Goal: Information Seeking & Learning: Learn about a topic

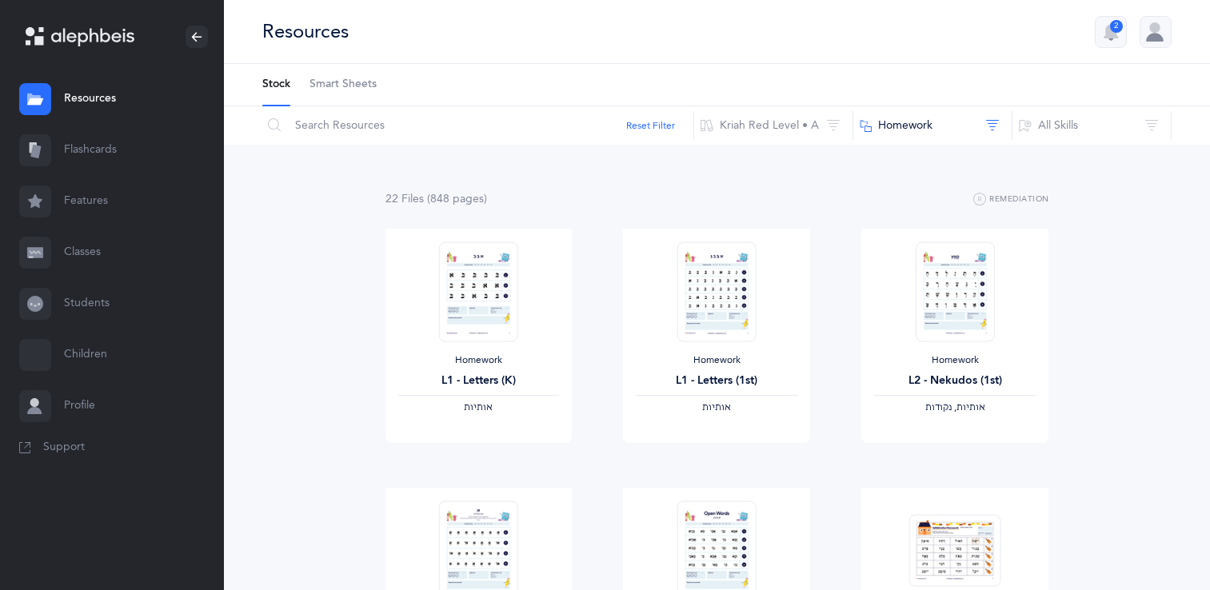
scroll to position [160, 0]
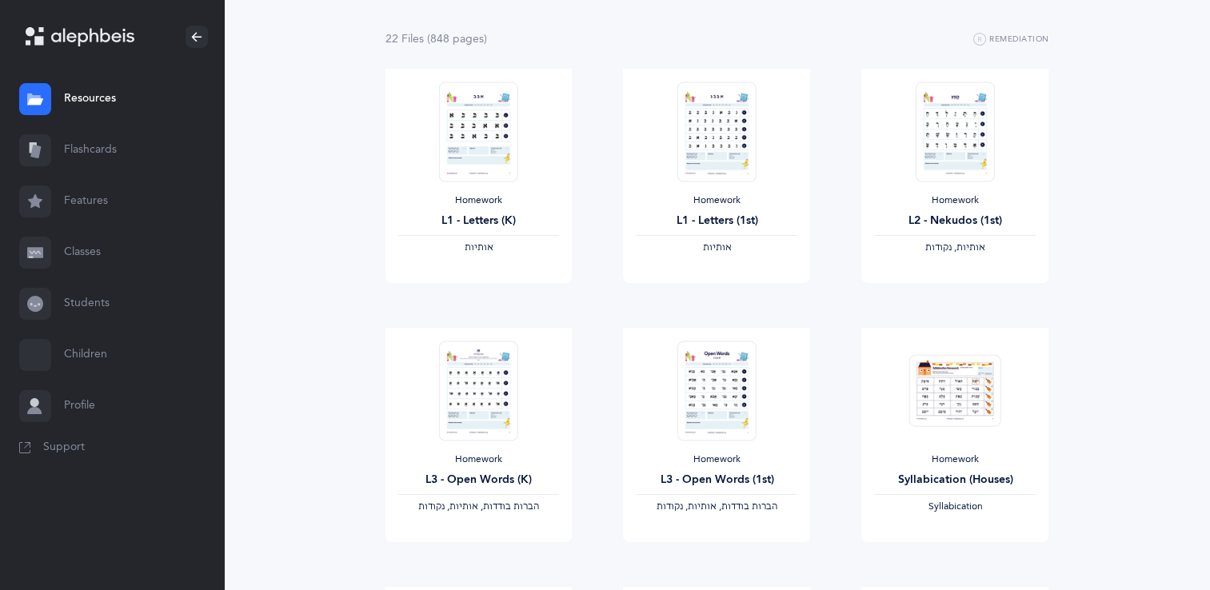
click at [106, 146] on link "Flashcards" at bounding box center [112, 150] width 224 height 51
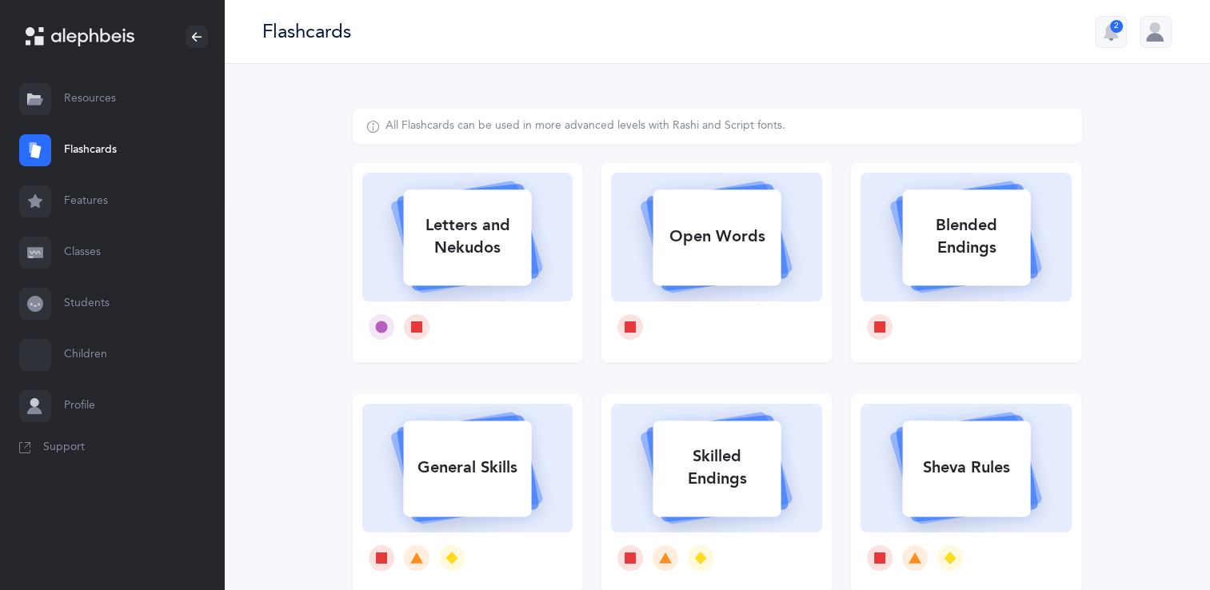
click at [537, 210] on icon at bounding box center [467, 235] width 190 height 134
select select
select select "single"
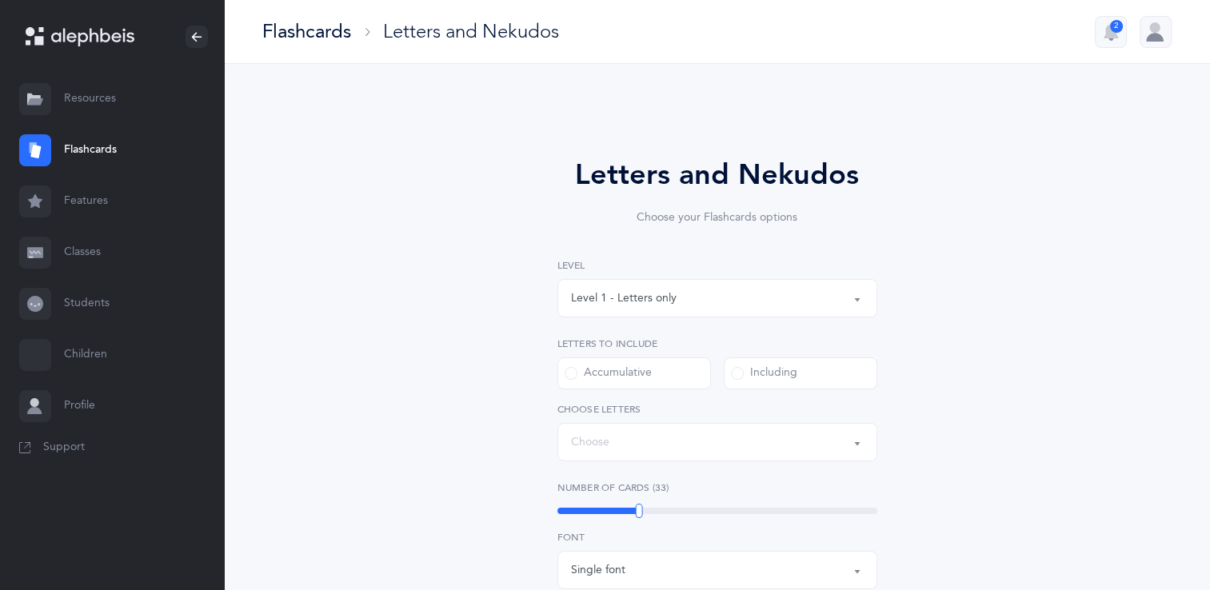
select select "27"
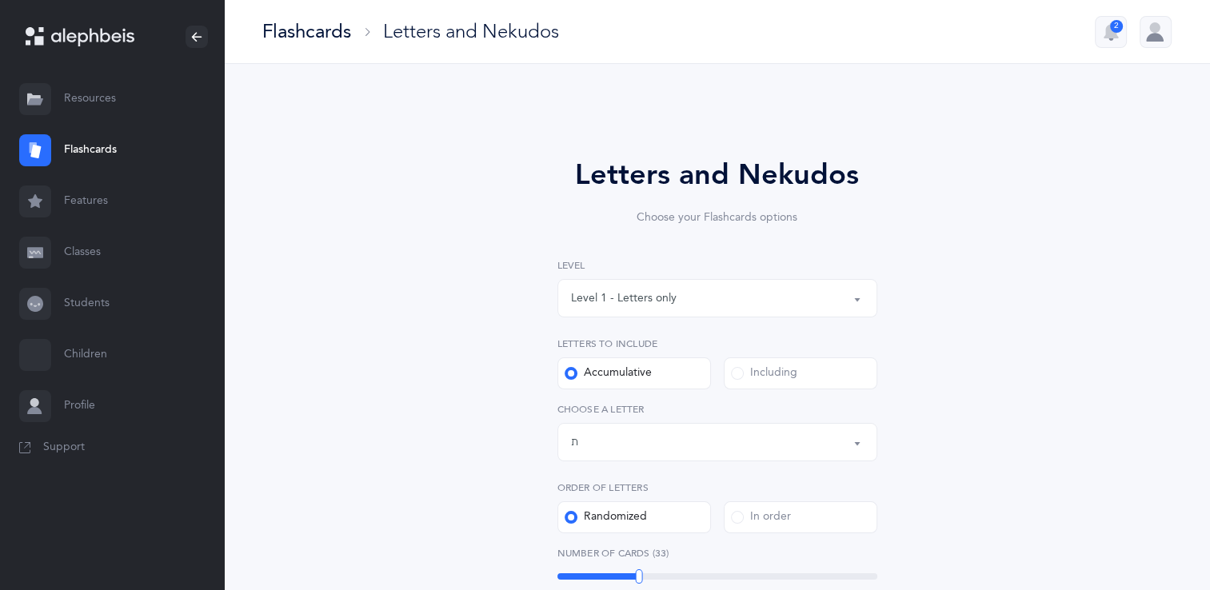
click at [665, 298] on div "Level 1 - Letters only" at bounding box center [624, 298] width 106 height 17
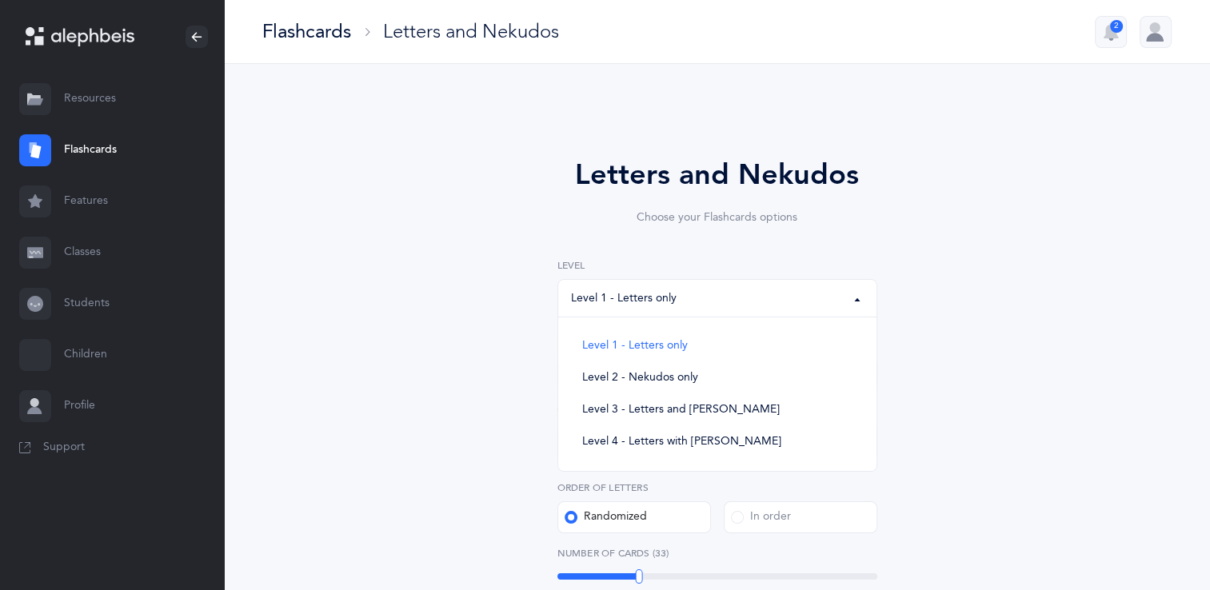
click at [665, 298] on div "Level 1 - Letters only" at bounding box center [624, 298] width 106 height 17
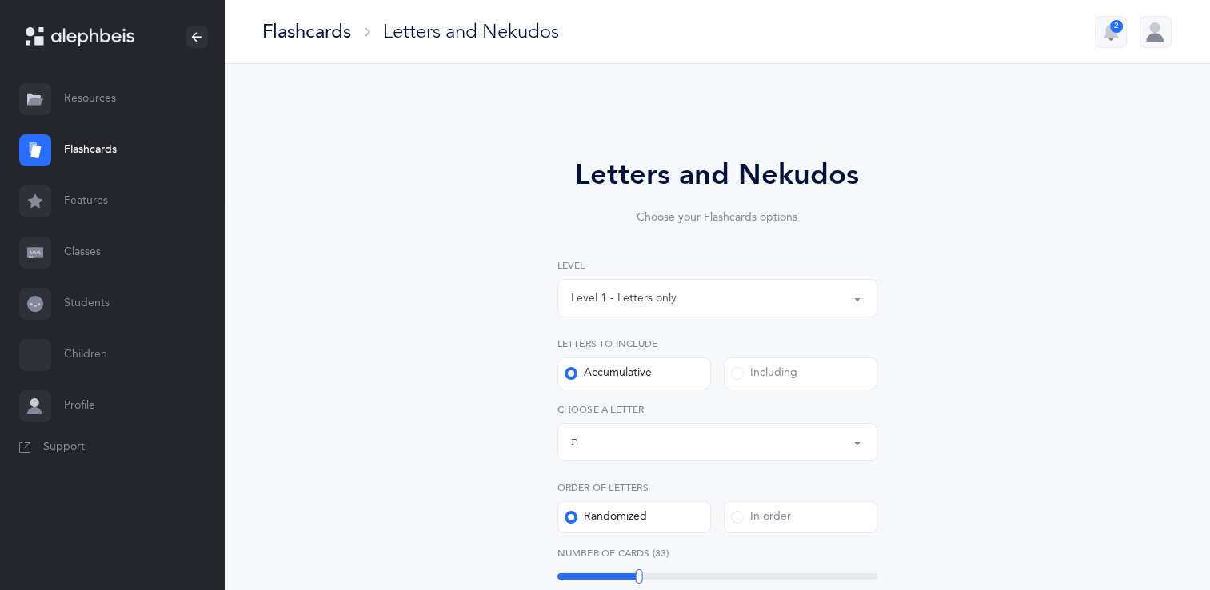
click at [530, 394] on div "Letters and Nekudos Choose your Flashcards options Level 1 - Letters only Level…" at bounding box center [718, 577] width 410 height 846
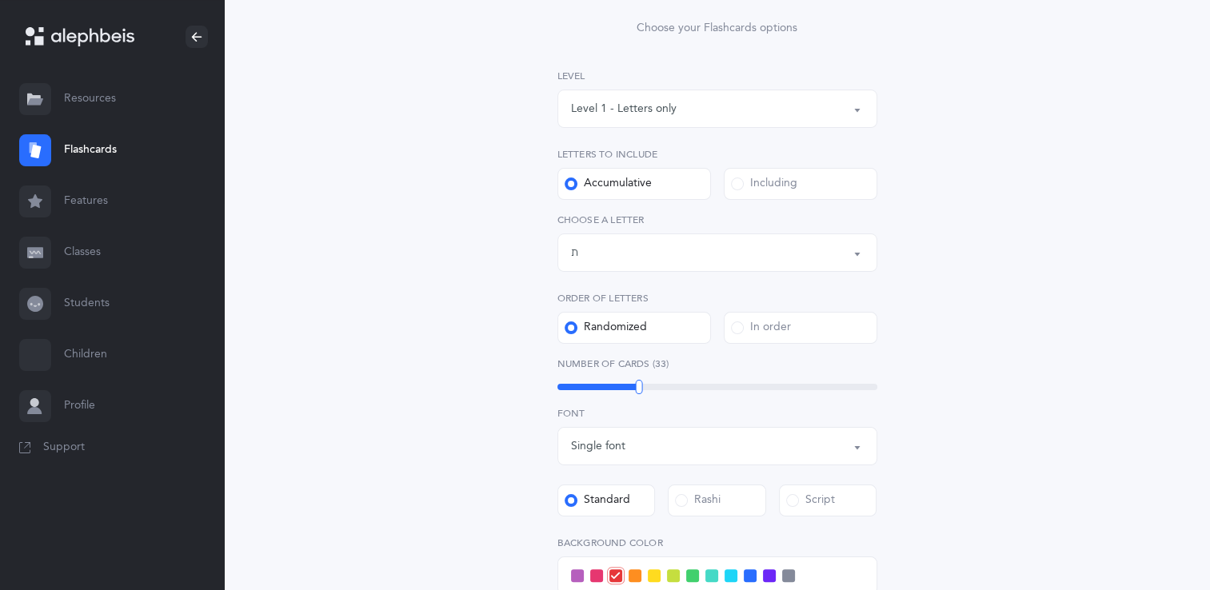
scroll to position [192, 0]
click at [763, 182] on div "Including" at bounding box center [764, 182] width 66 height 16
click at [0, 0] on input "Including" at bounding box center [0, 0] width 0 height 0
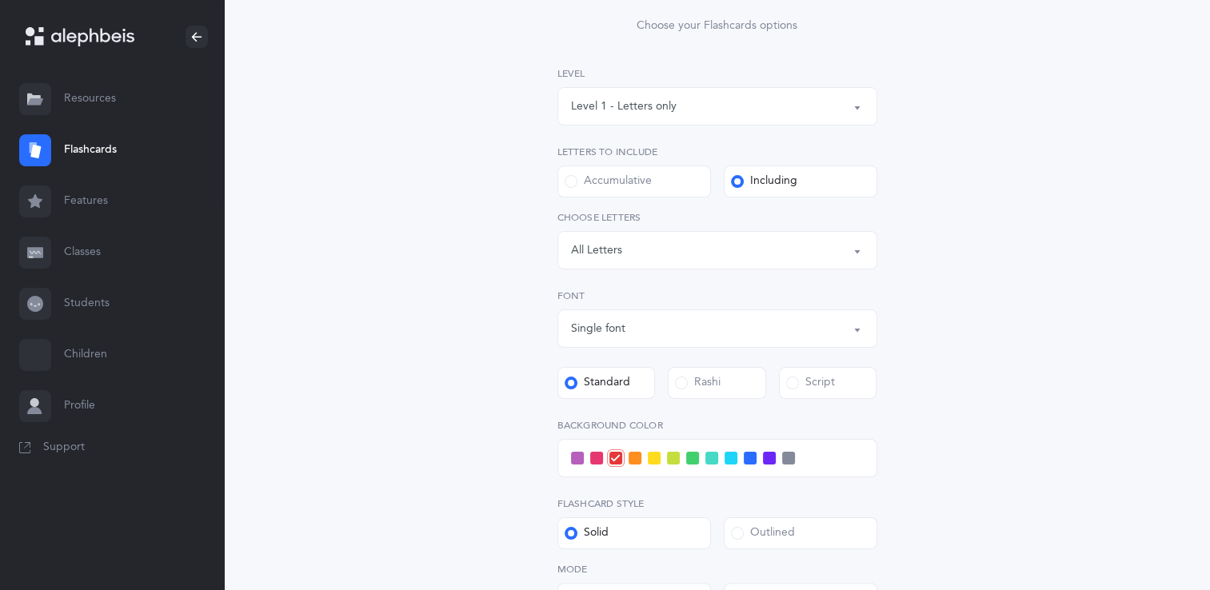
click at [676, 182] on label "Accumulative" at bounding box center [635, 182] width 154 height 32
click at [0, 0] on input "Accumulative" at bounding box center [0, 0] width 0 height 0
select select "27"
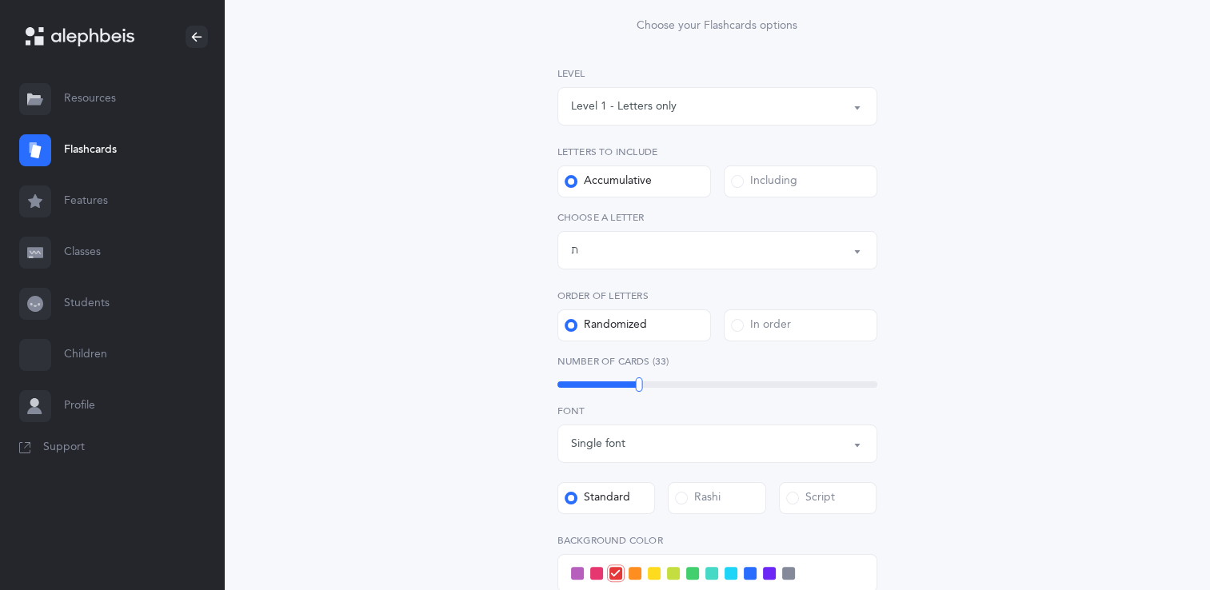
click at [753, 184] on div "Including" at bounding box center [764, 182] width 66 height 16
click at [0, 0] on input "Including" at bounding box center [0, 0] width 0 height 0
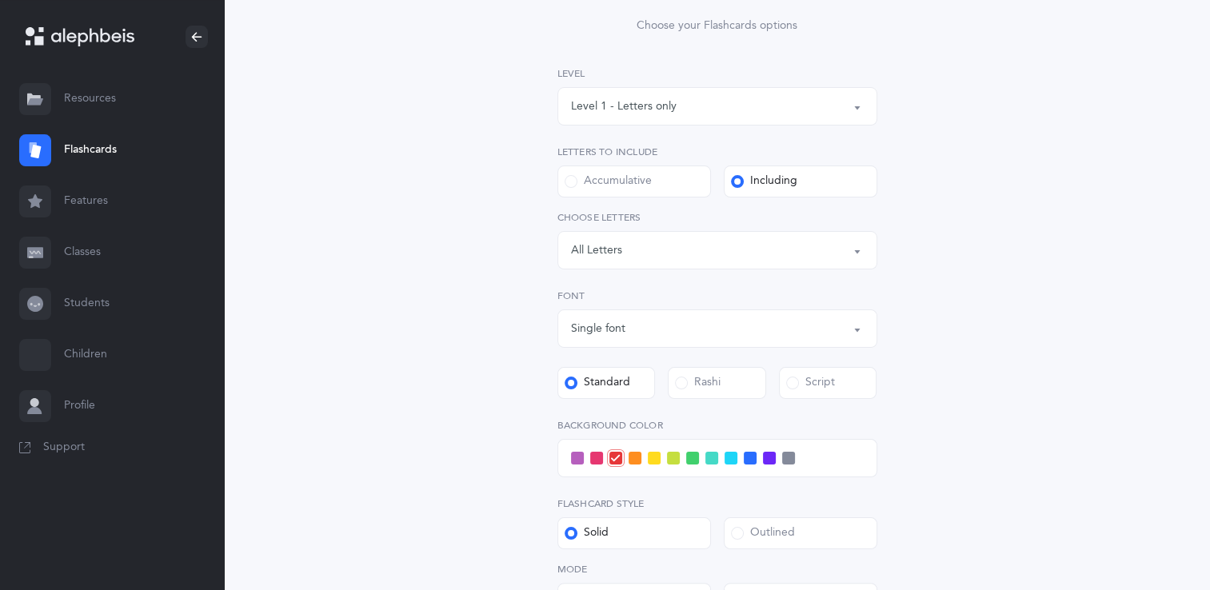
click at [750, 243] on div "Letters: All Letters" at bounding box center [717, 250] width 293 height 27
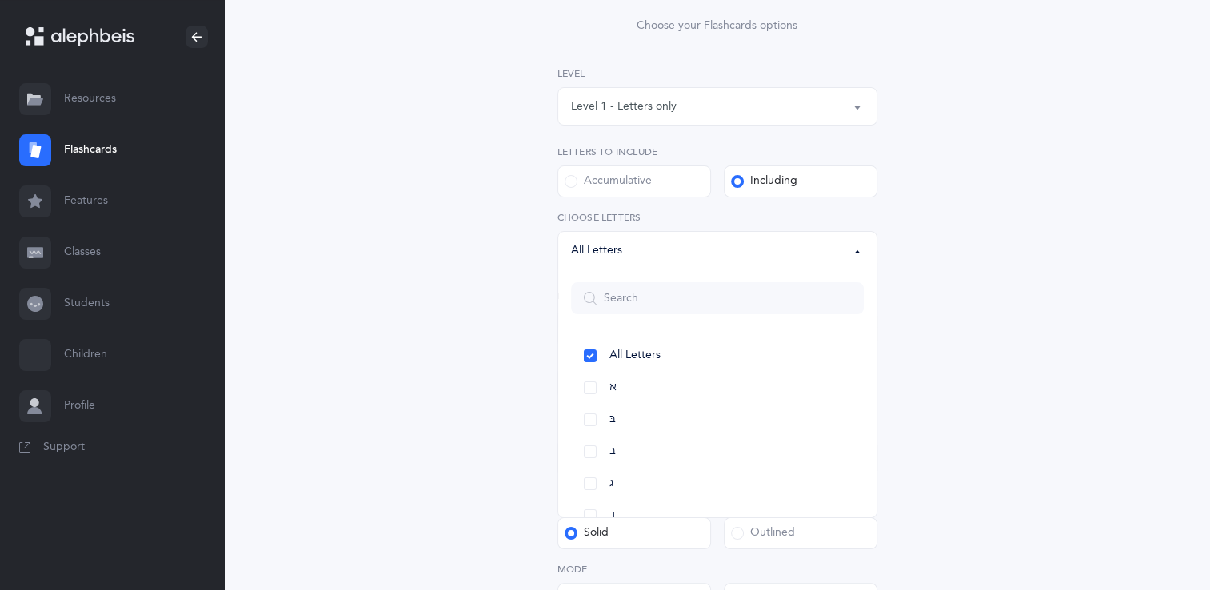
click at [672, 183] on label "Accumulative" at bounding box center [635, 182] width 154 height 32
click at [0, 0] on input "Accumulative" at bounding box center [0, 0] width 0 height 0
select select "27"
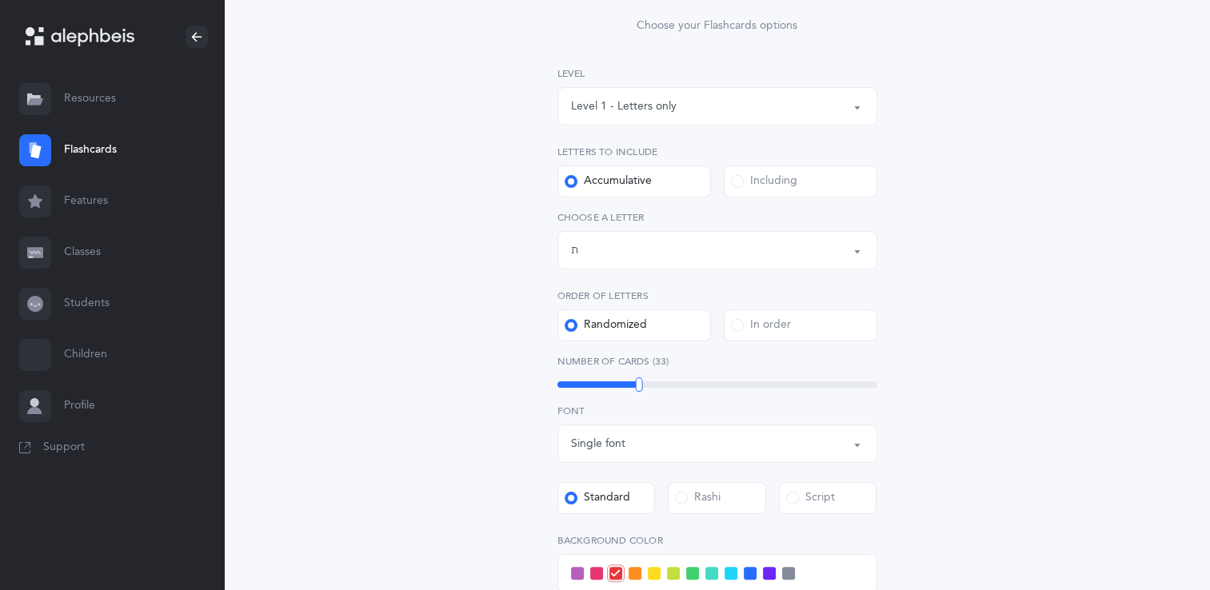
click at [498, 257] on div "Letters and Nekudos Choose your Flashcards options Level 1 - Letters only Level…" at bounding box center [718, 394] width 730 height 954
click at [762, 178] on div "Including" at bounding box center [764, 182] width 66 height 16
click at [0, 0] on input "Including" at bounding box center [0, 0] width 0 height 0
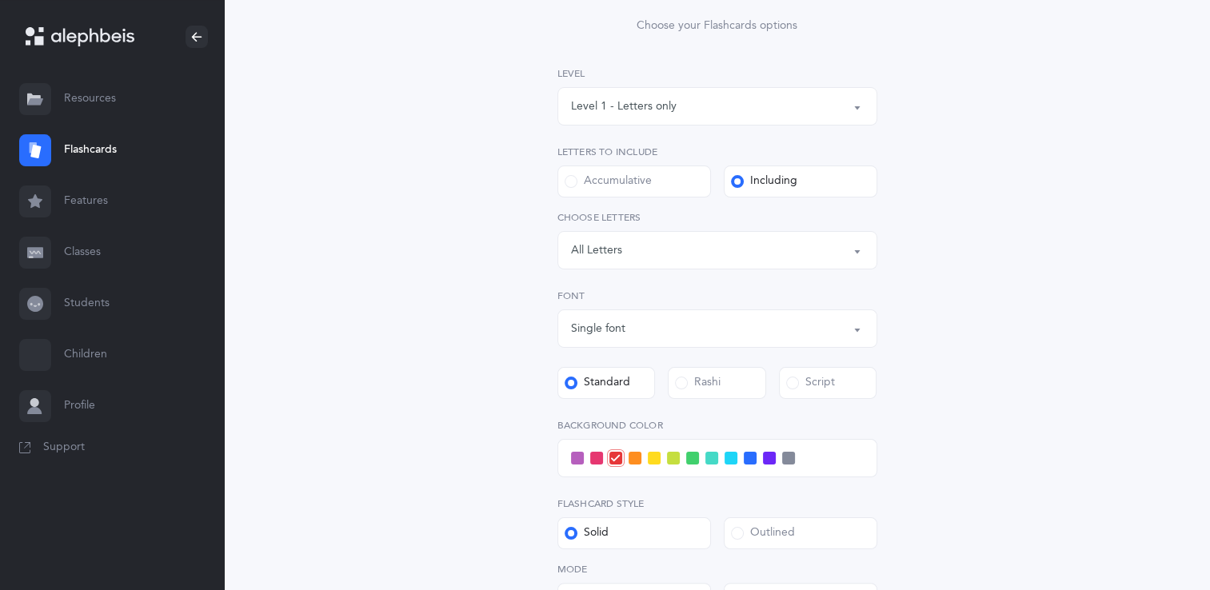
click at [682, 186] on label "Accumulative" at bounding box center [635, 182] width 154 height 32
click at [0, 0] on input "Accumulative" at bounding box center [0, 0] width 0 height 0
select select "27"
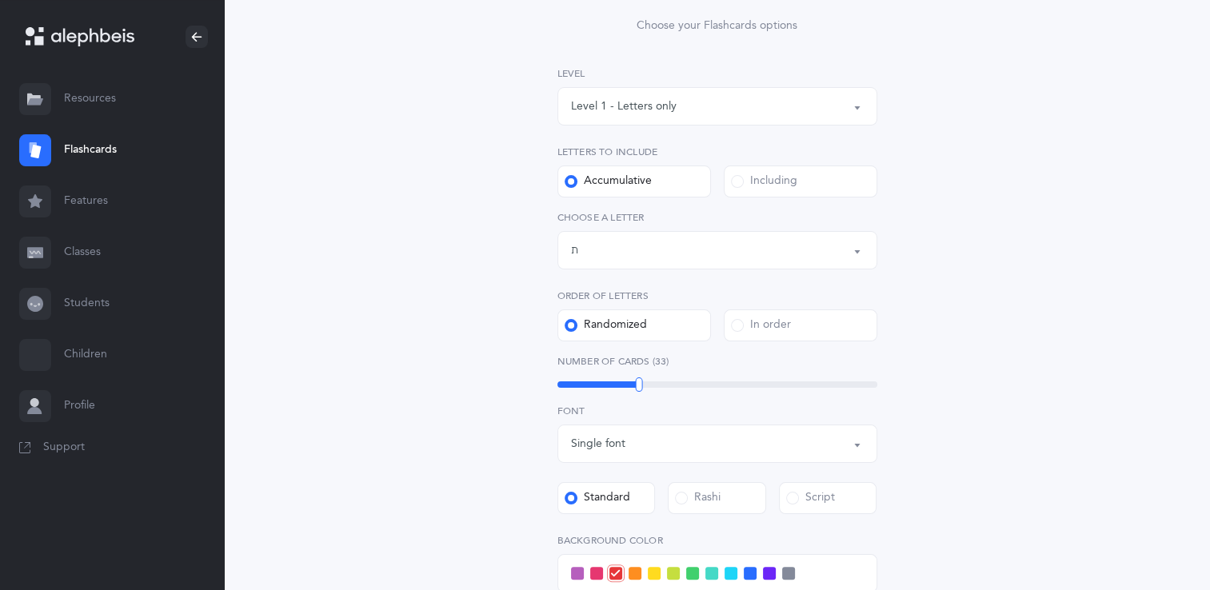
click at [912, 414] on div "Letters and Nekudos Choose your Flashcards options Level 1 - Letters only Level…" at bounding box center [718, 385] width 410 height 846
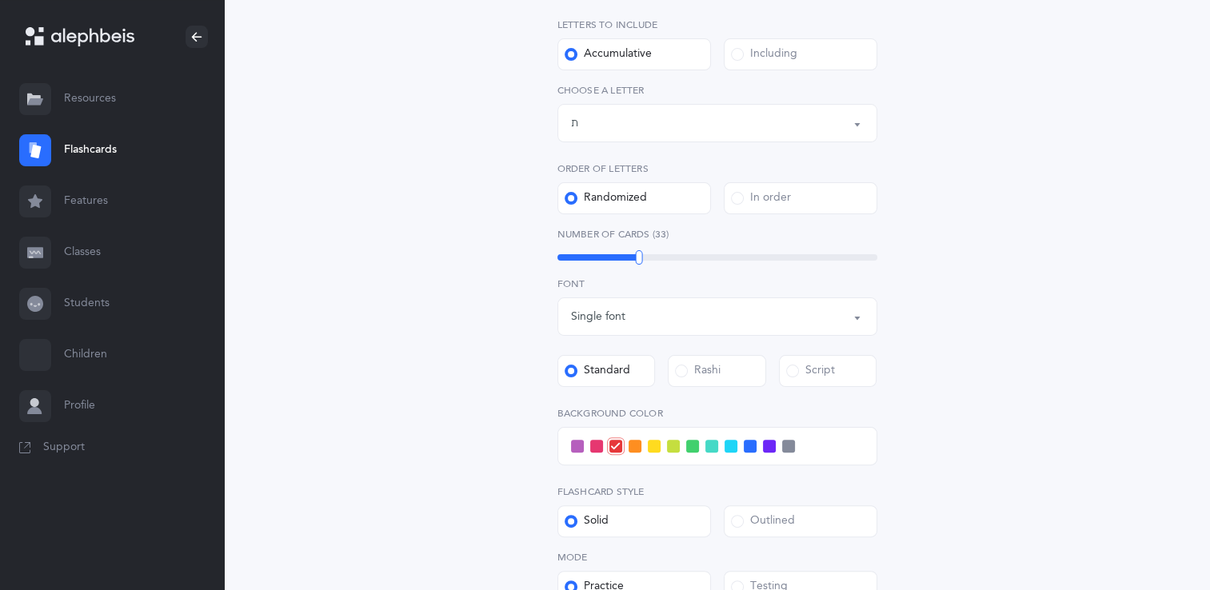
scroll to position [320, 0]
click at [1045, 389] on div "Letters and Nekudos Choose your Flashcards options Level 1 - Letters only Level…" at bounding box center [718, 266] width 730 height 954
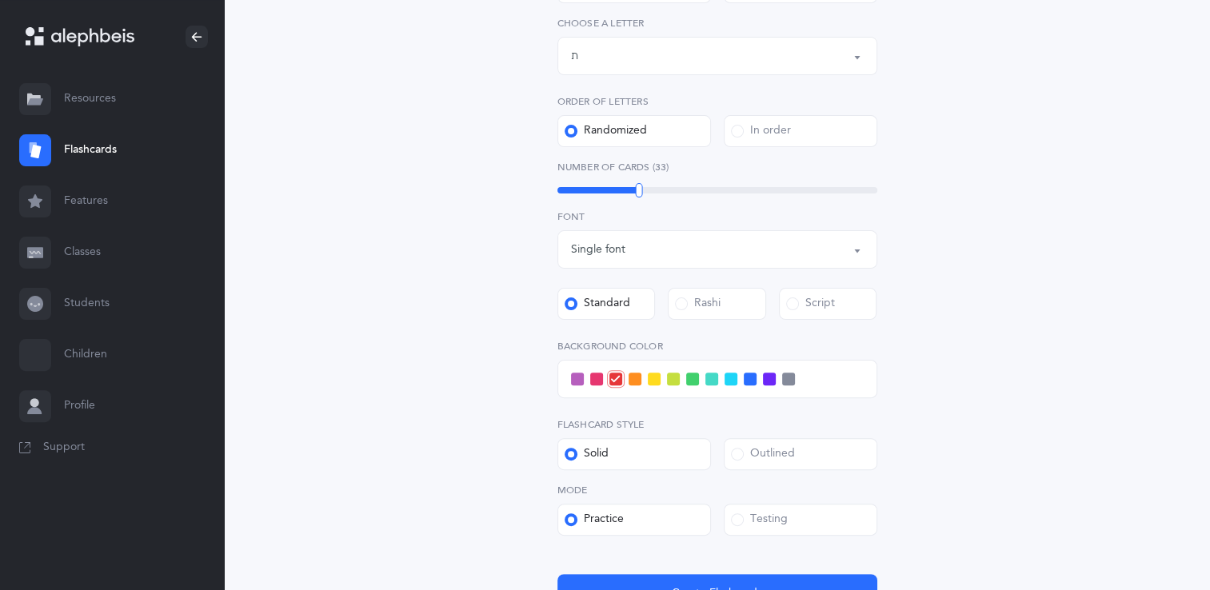
scroll to position [416, 0]
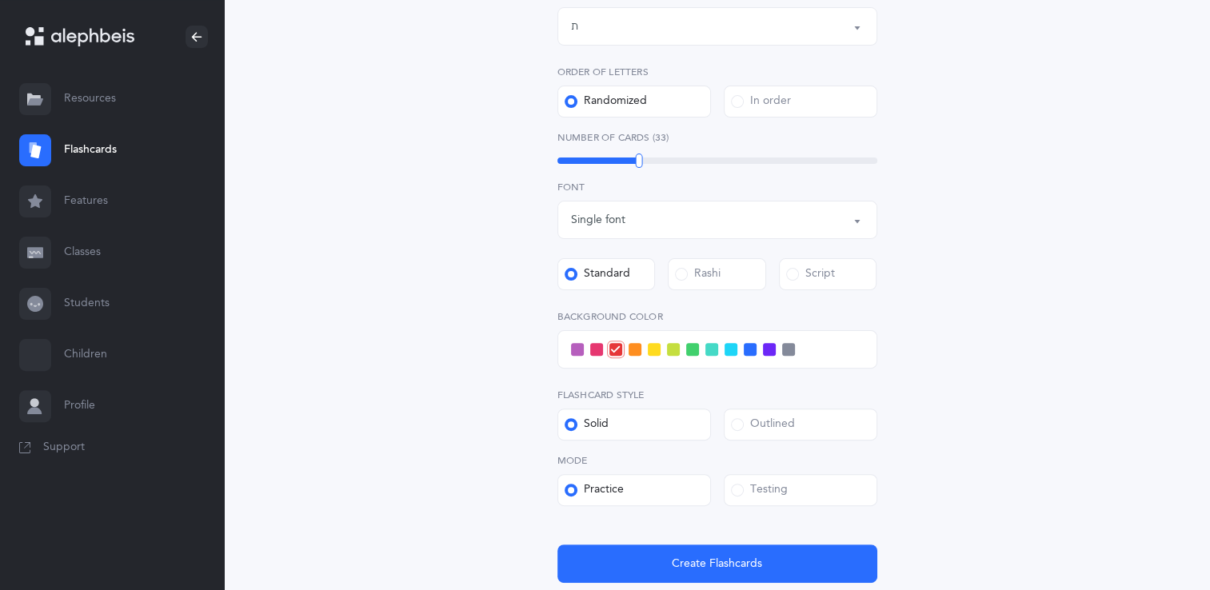
click at [787, 356] on div at bounding box center [718, 349] width 320 height 38
click at [787, 352] on span at bounding box center [788, 349] width 13 height 13
click at [0, 0] on input "checkbox" at bounding box center [0, 0] width 0 height 0
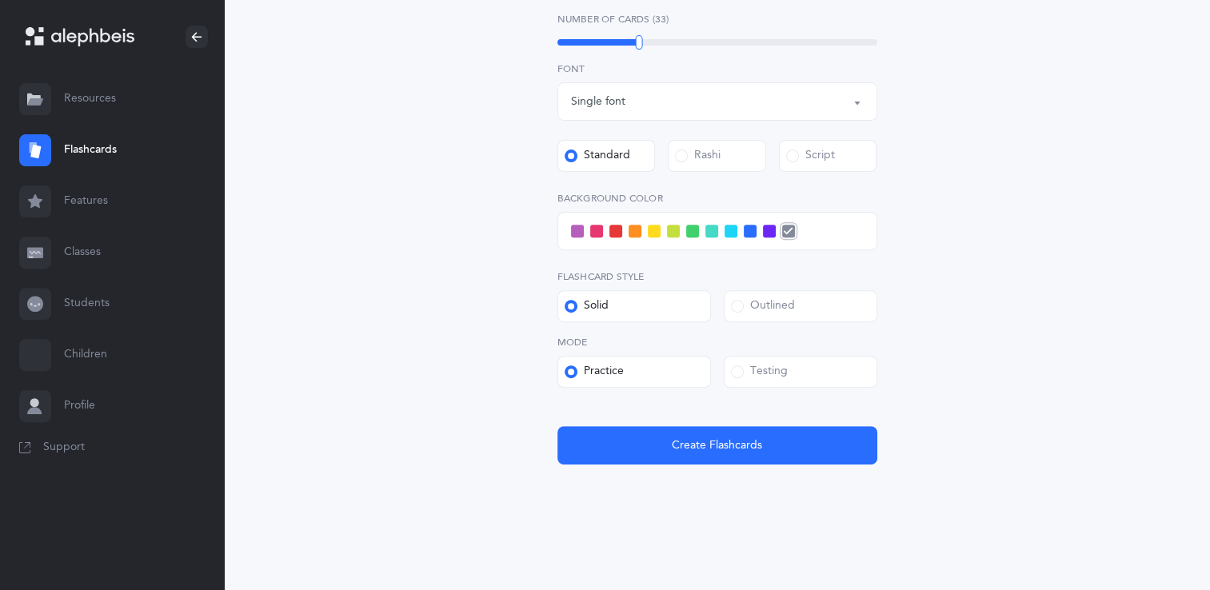
scroll to position [537, 0]
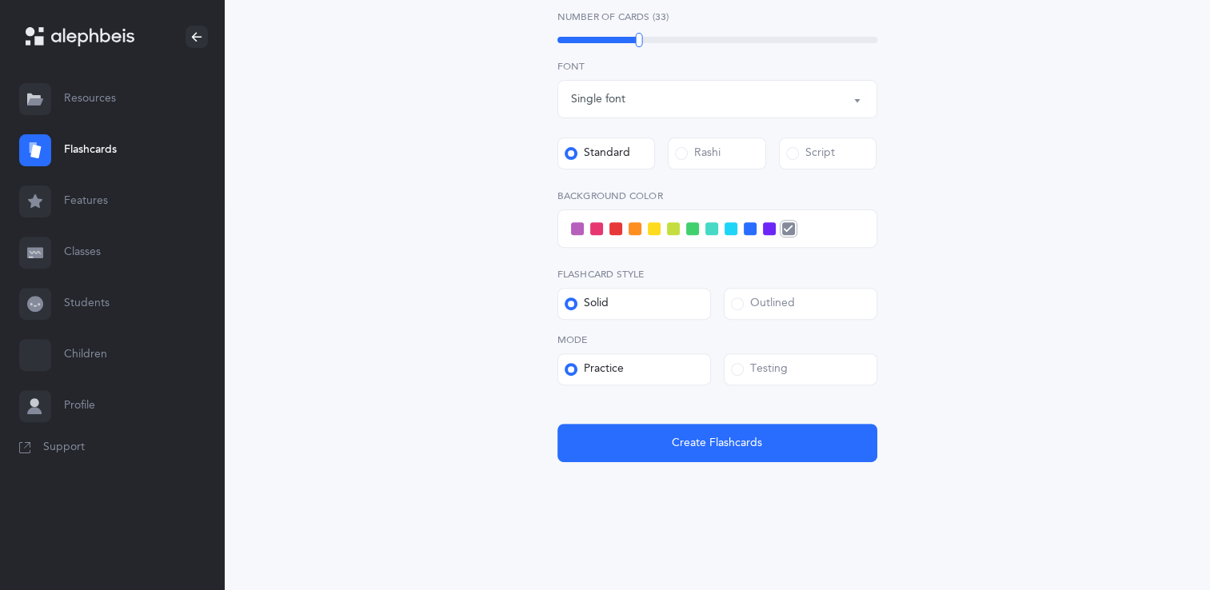
click at [772, 367] on div "Testing" at bounding box center [759, 370] width 57 height 16
click at [0, 0] on input "Testing" at bounding box center [0, 0] width 0 height 0
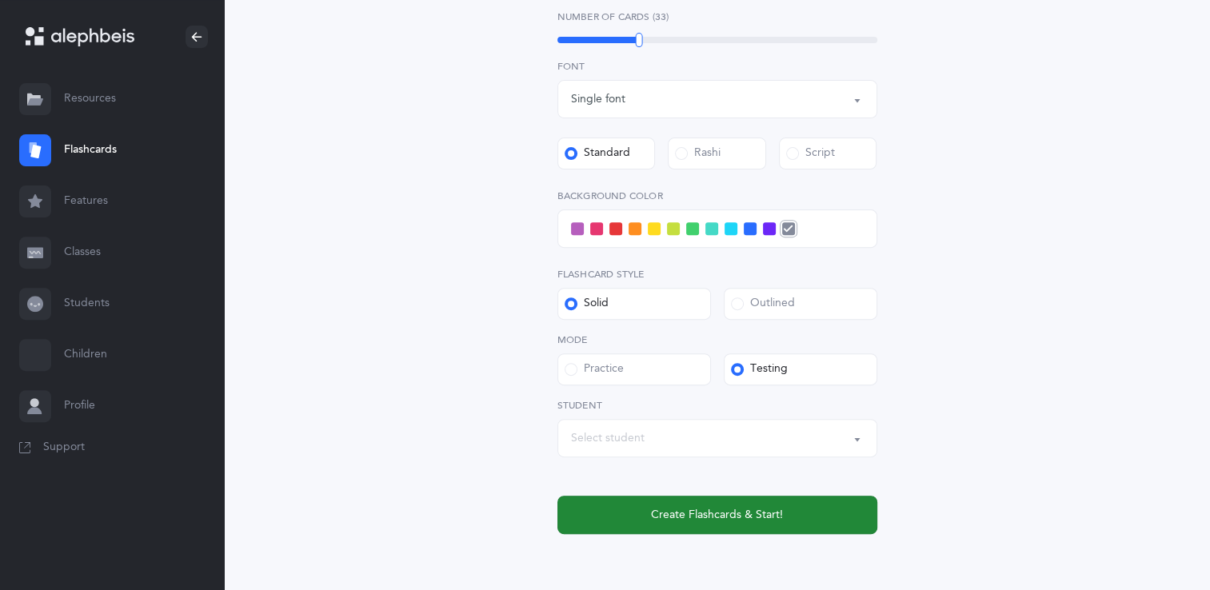
click at [642, 507] on button "Create Flashcards & Start!" at bounding box center [718, 515] width 320 height 38
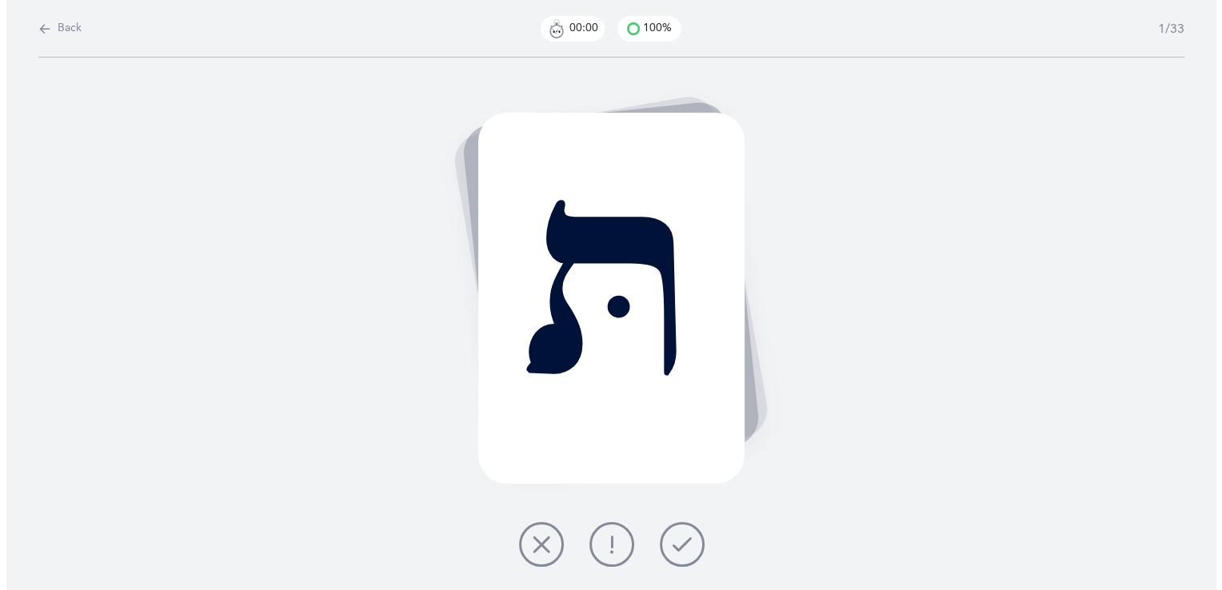
scroll to position [0, 0]
click at [598, 551] on button at bounding box center [611, 544] width 45 height 45
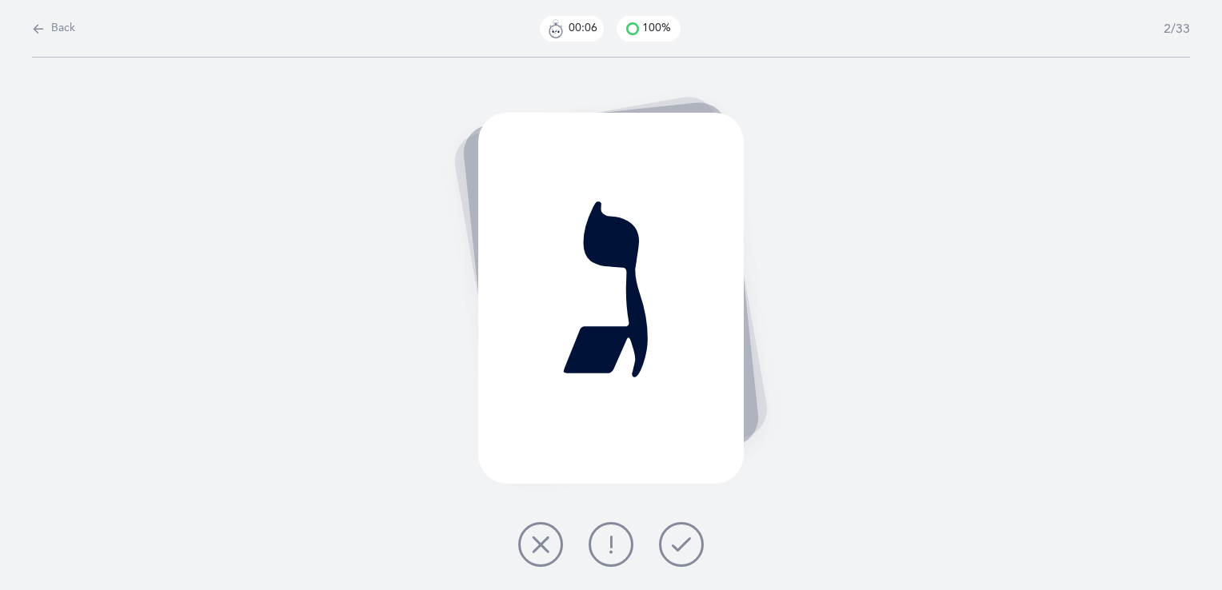
click at [671, 549] on button at bounding box center [681, 544] width 45 height 45
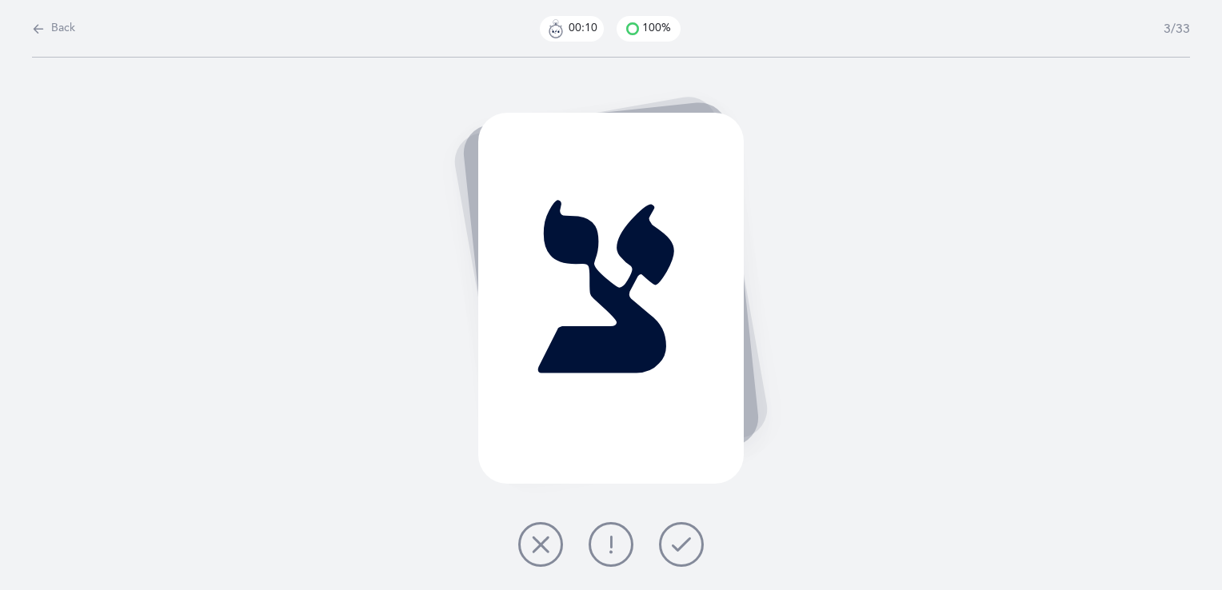
click at [671, 549] on button at bounding box center [681, 544] width 45 height 45
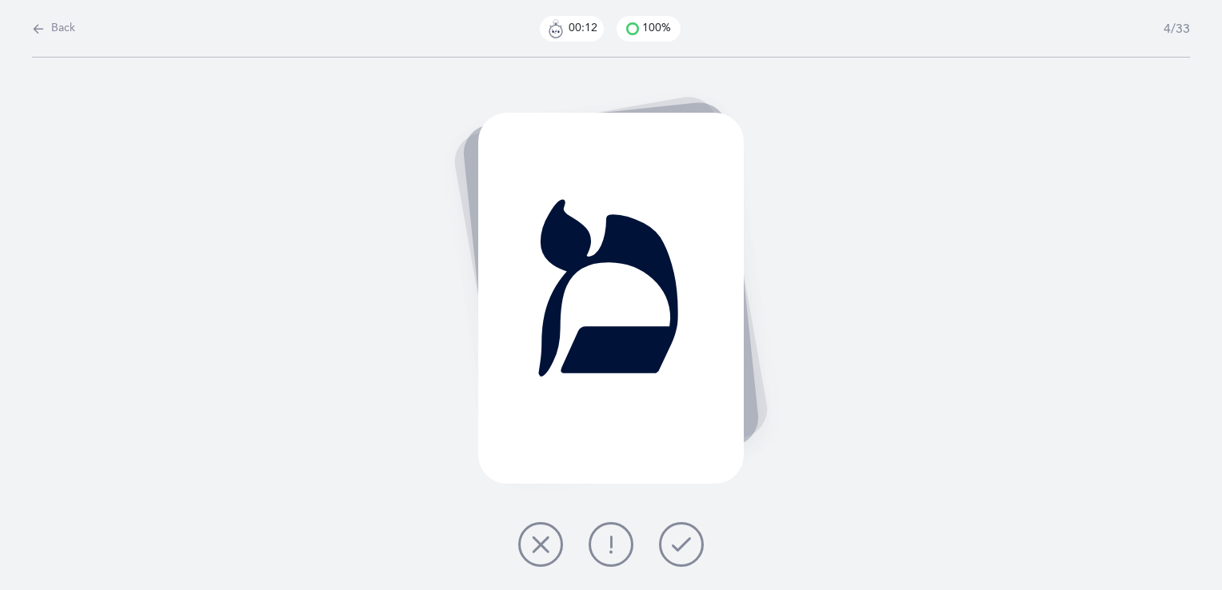
click at [670, 549] on button at bounding box center [681, 544] width 45 height 45
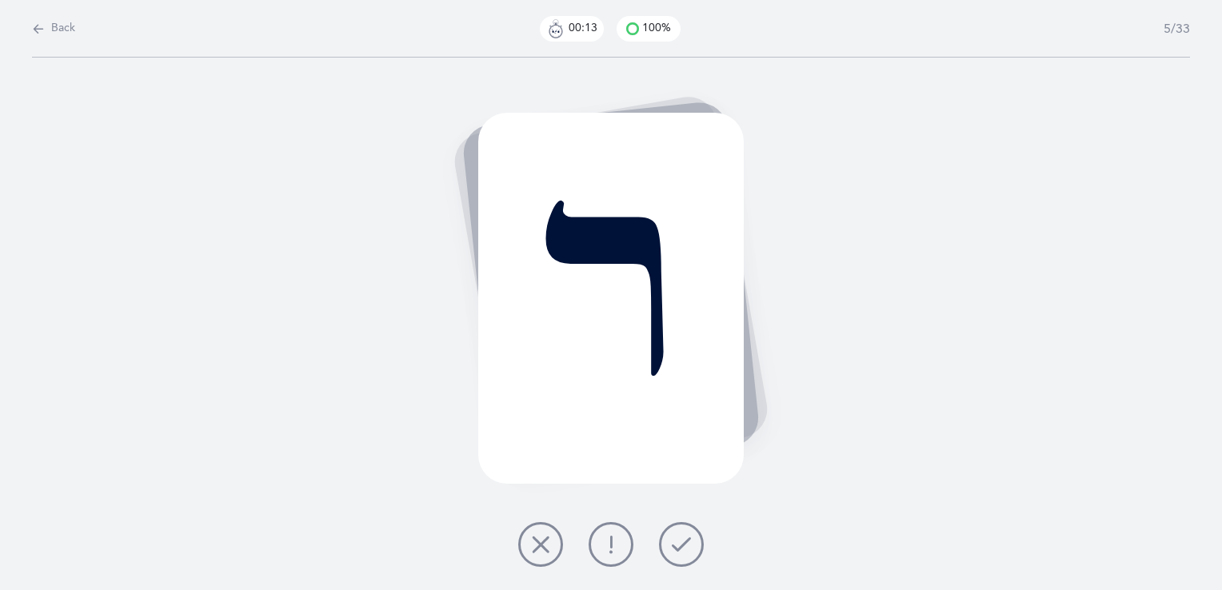
click at [650, 541] on div at bounding box center [611, 544] width 211 height 45
click at [667, 543] on button at bounding box center [681, 544] width 45 height 45
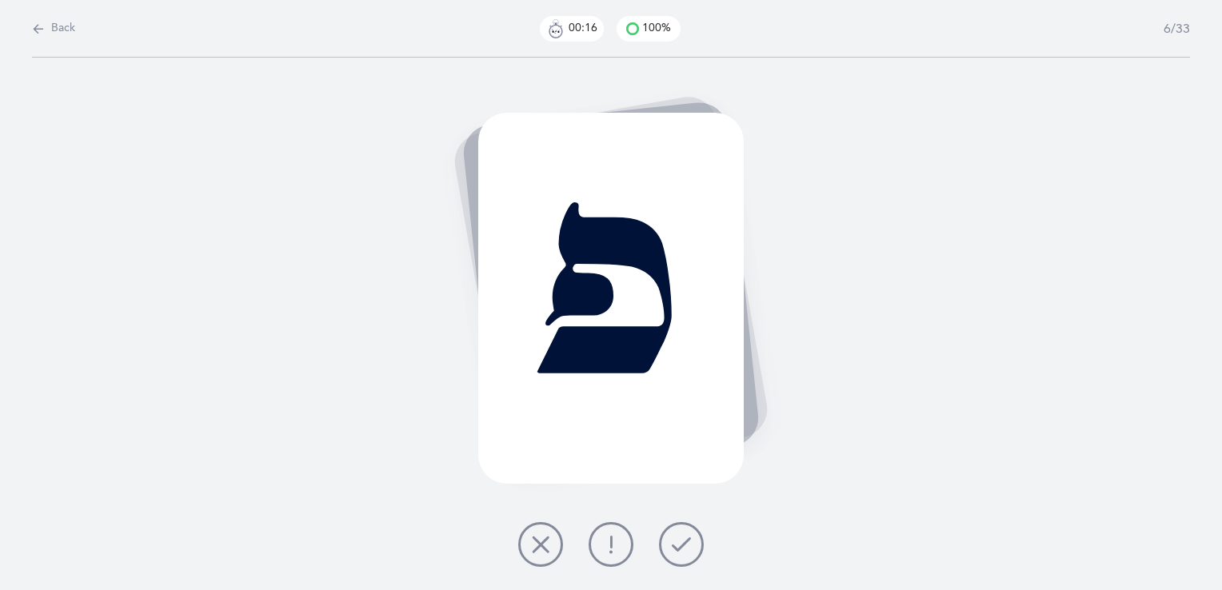
click at [672, 547] on icon at bounding box center [681, 544] width 19 height 19
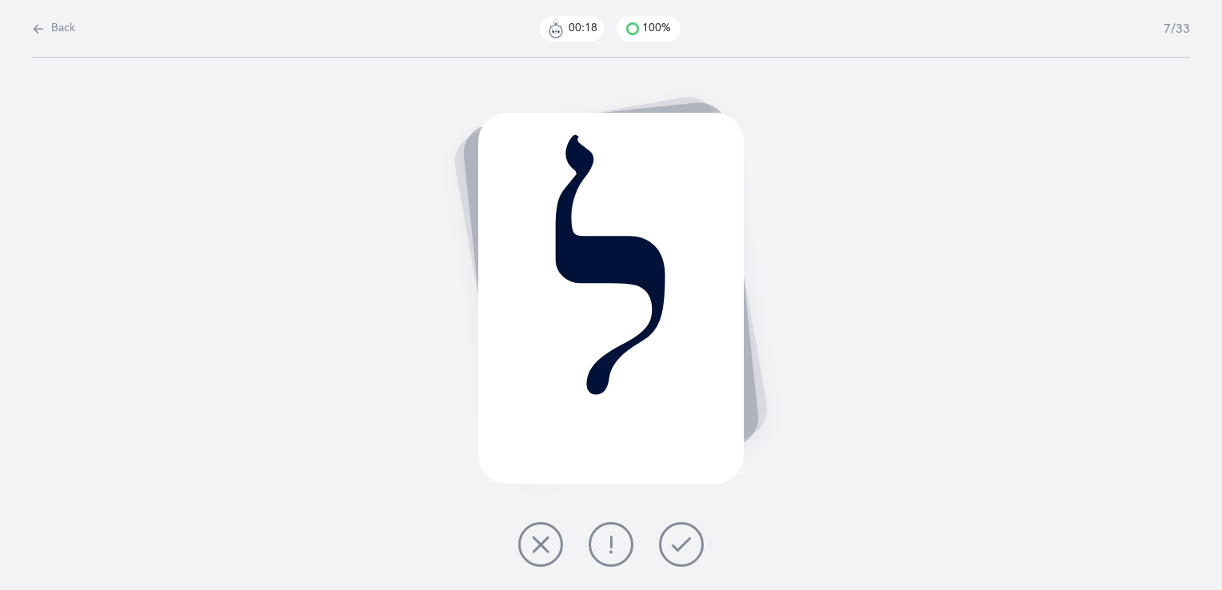
click at [696, 536] on button at bounding box center [681, 544] width 45 height 45
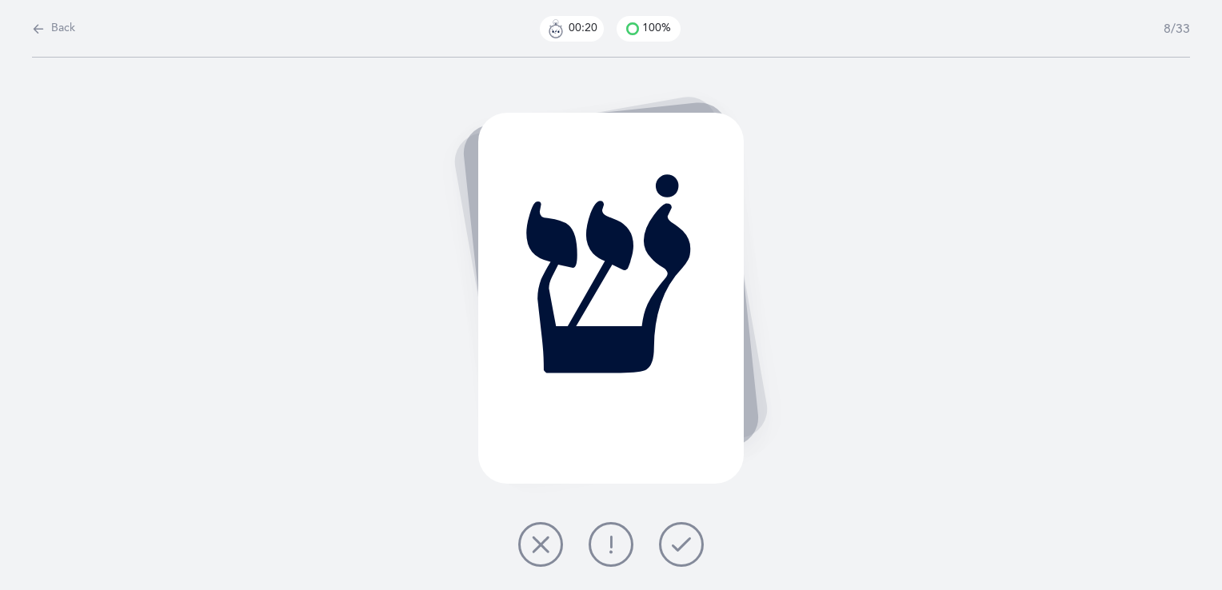
click at [696, 536] on button at bounding box center [681, 544] width 45 height 45
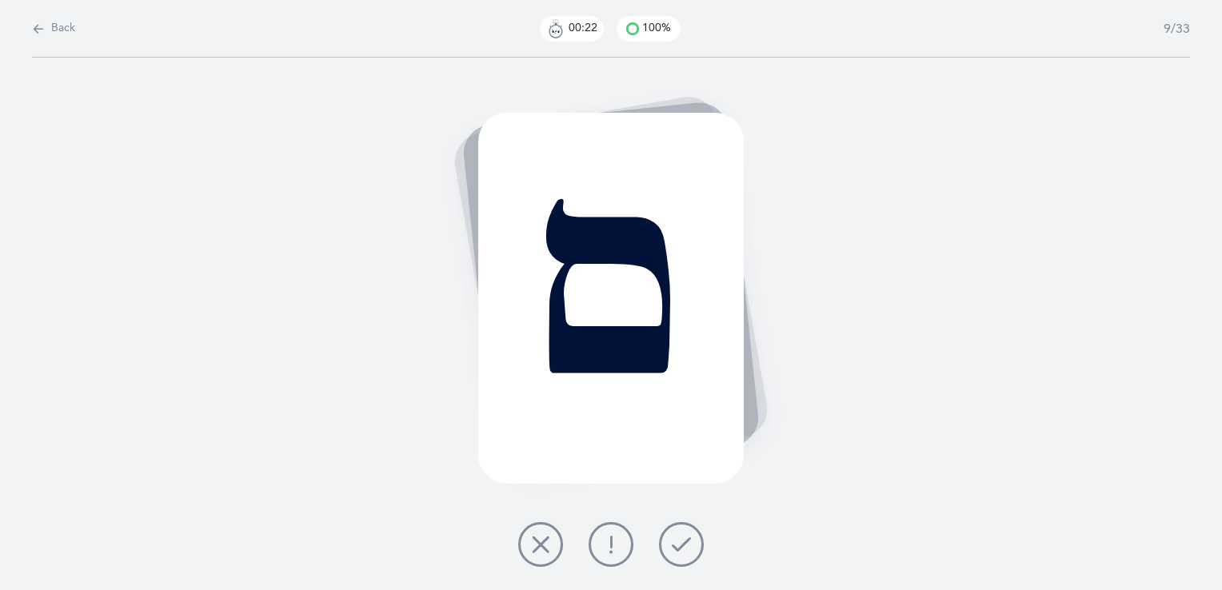
click at [696, 536] on button at bounding box center [681, 544] width 45 height 45
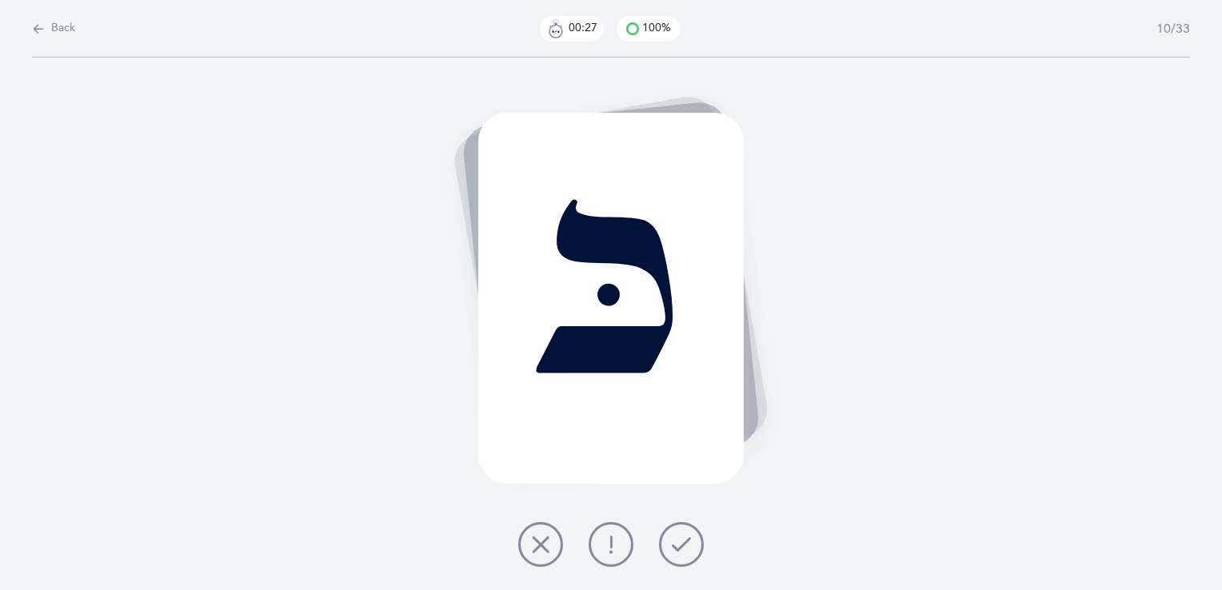
click at [696, 536] on button at bounding box center [681, 544] width 45 height 45
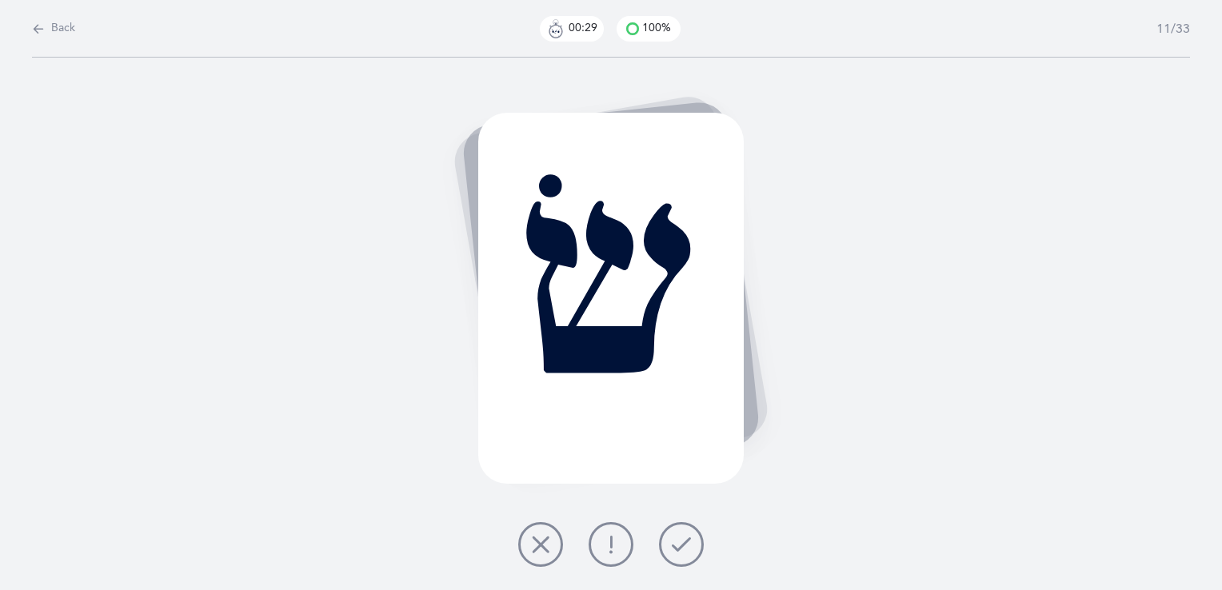
click at [696, 536] on button at bounding box center [681, 544] width 45 height 45
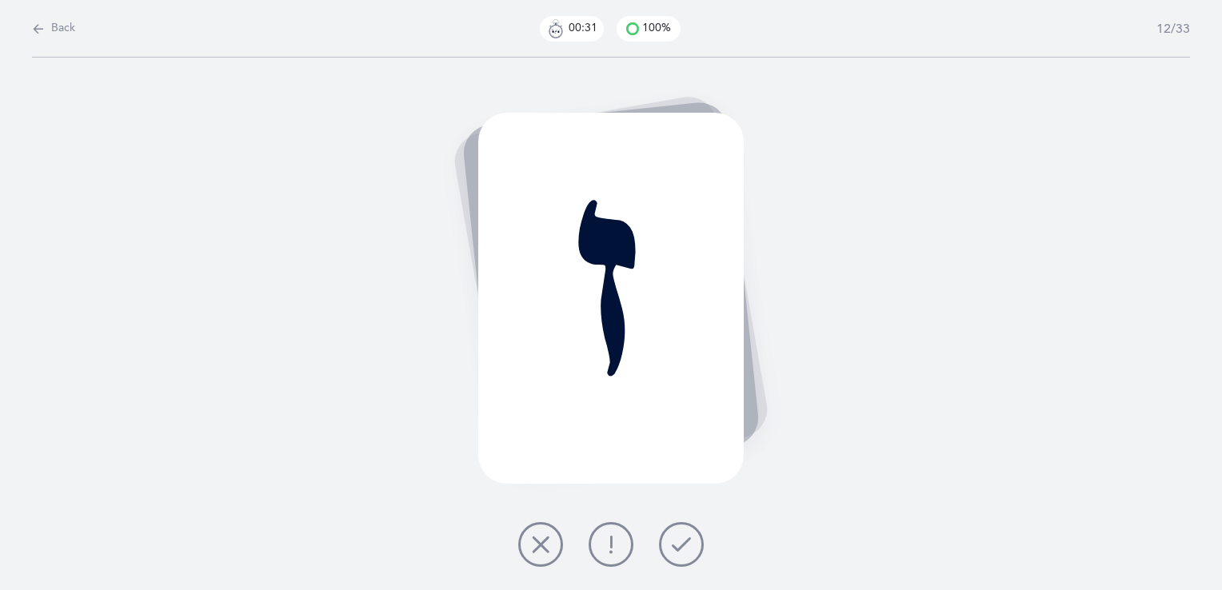
click at [696, 536] on button at bounding box center [681, 544] width 45 height 45
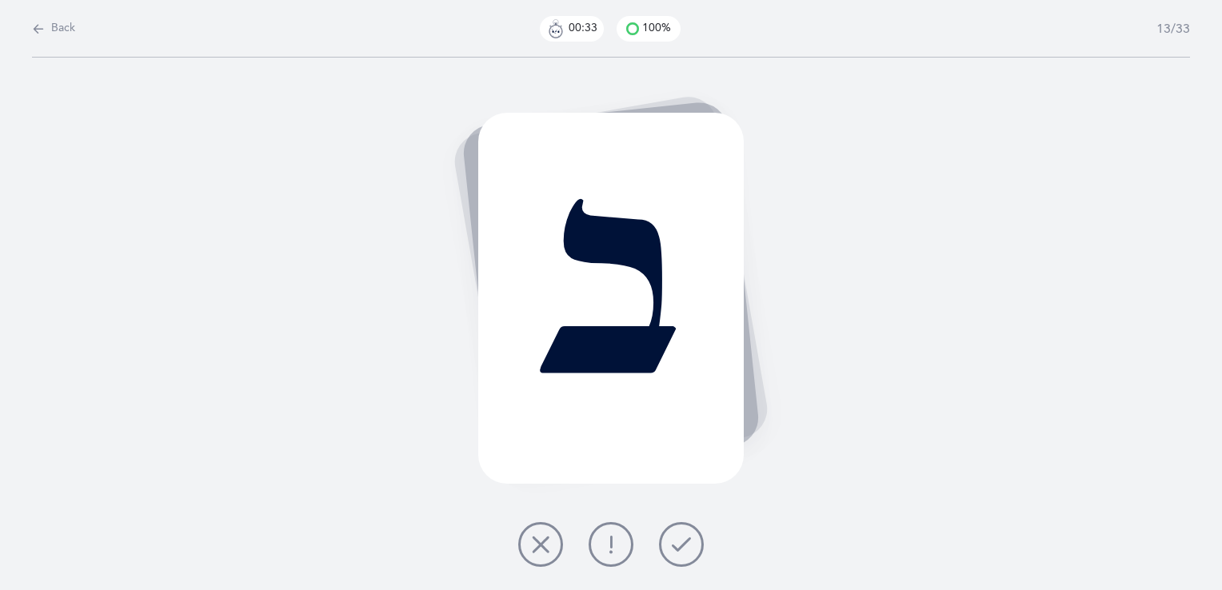
click at [696, 536] on button at bounding box center [681, 544] width 45 height 45
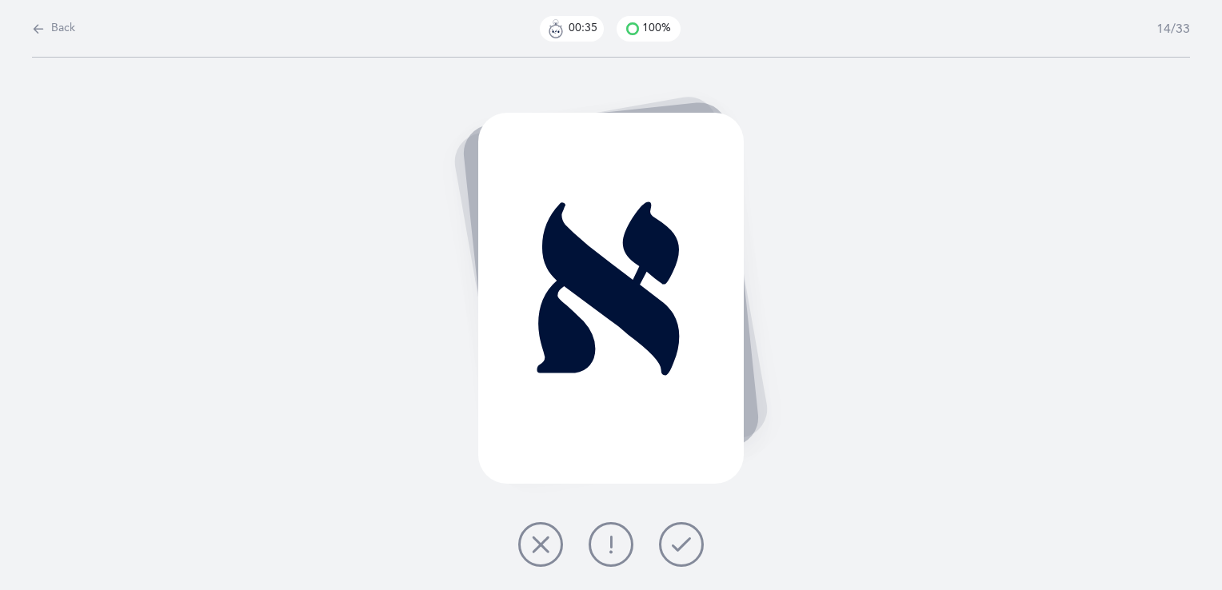
click at [696, 536] on button at bounding box center [681, 544] width 45 height 45
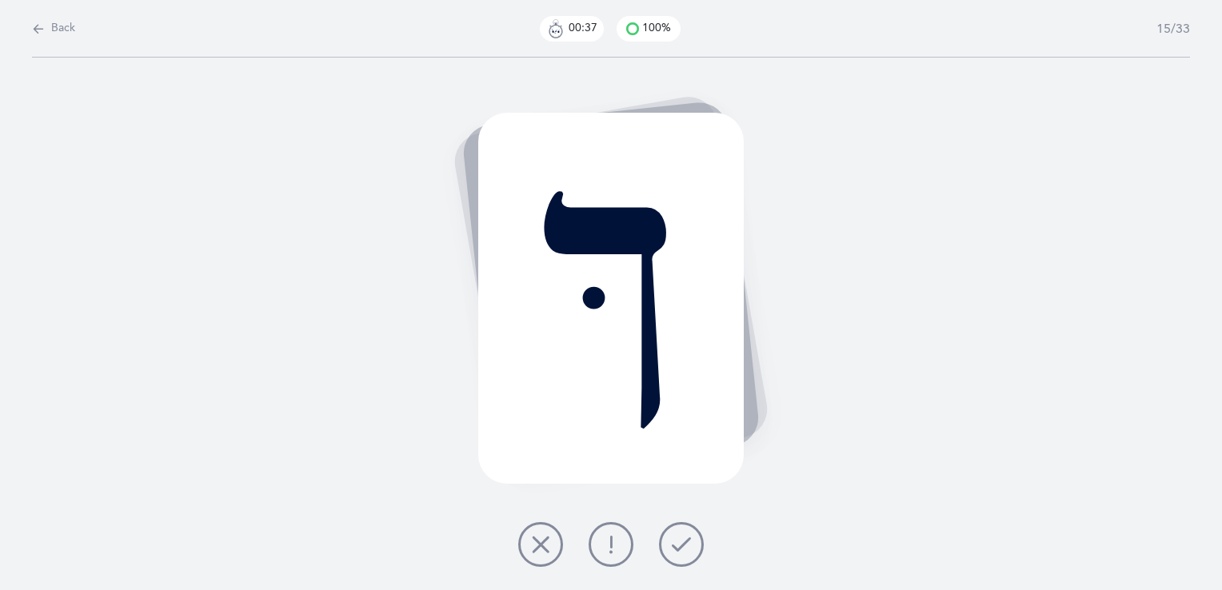
click at [696, 536] on button at bounding box center [681, 544] width 45 height 45
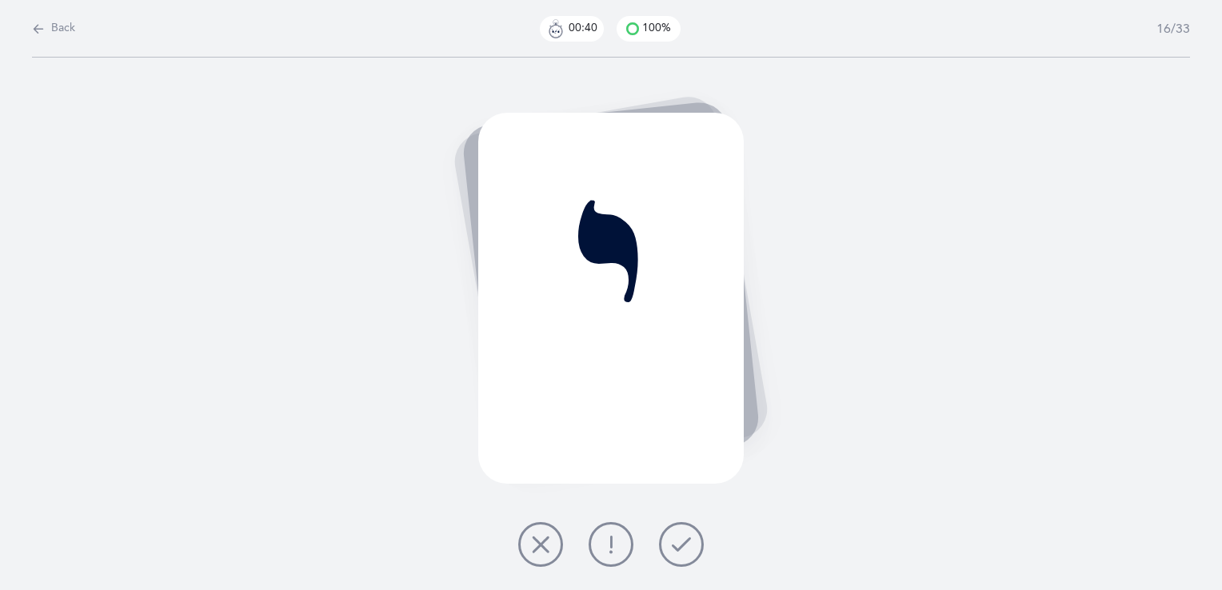
click at [696, 536] on button at bounding box center [681, 544] width 45 height 45
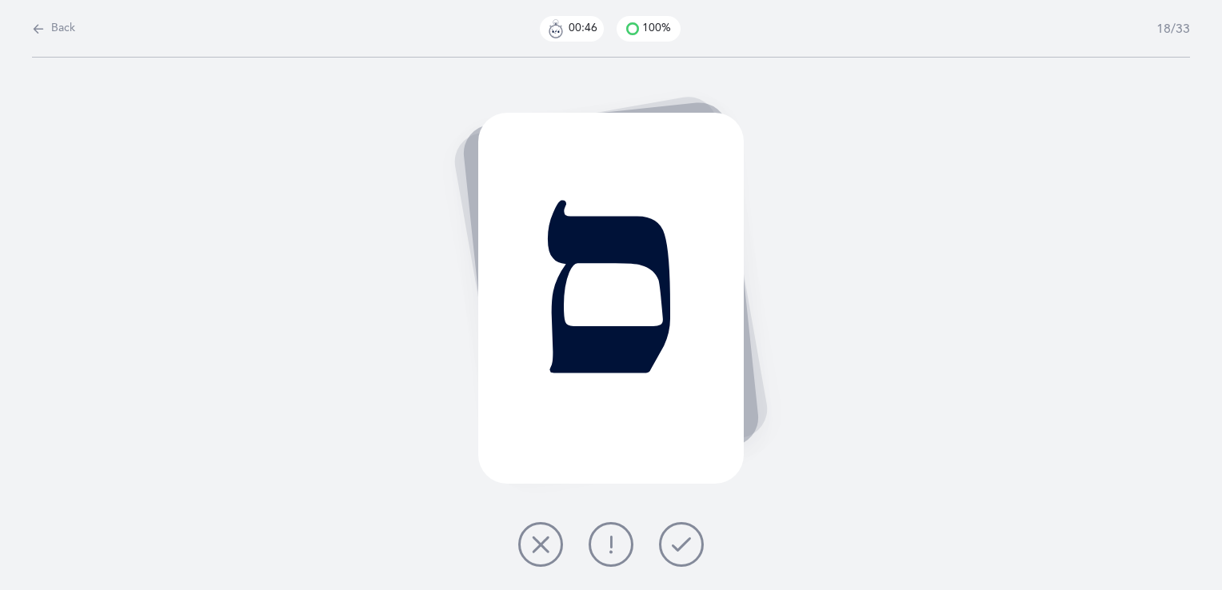
click at [696, 536] on button at bounding box center [681, 544] width 45 height 45
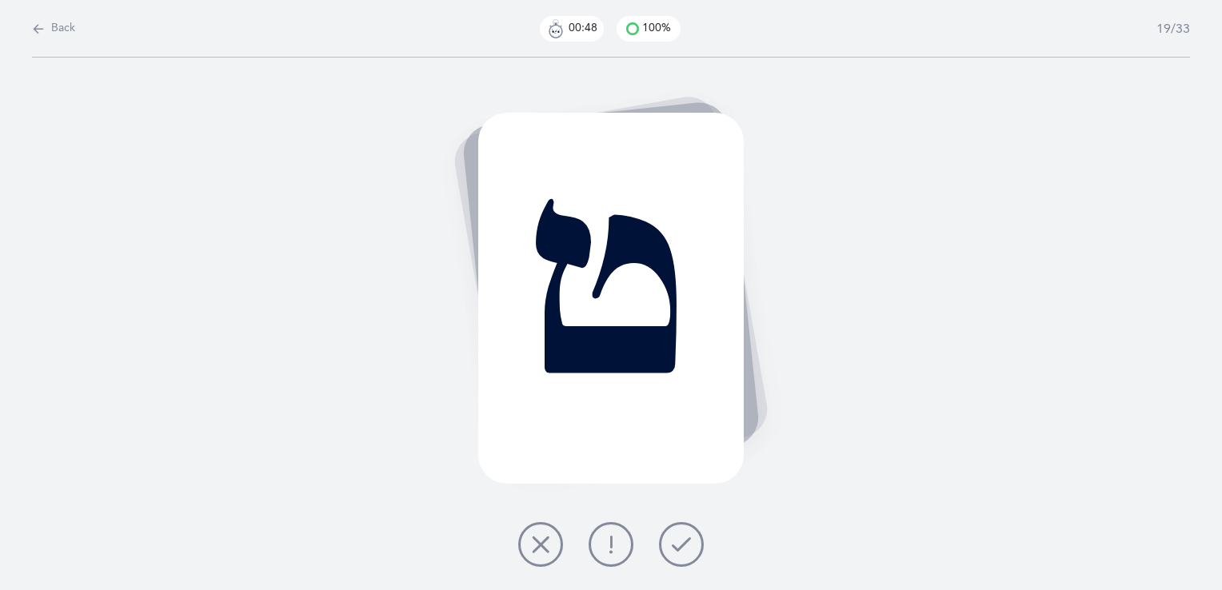
click at [696, 536] on button at bounding box center [681, 544] width 45 height 45
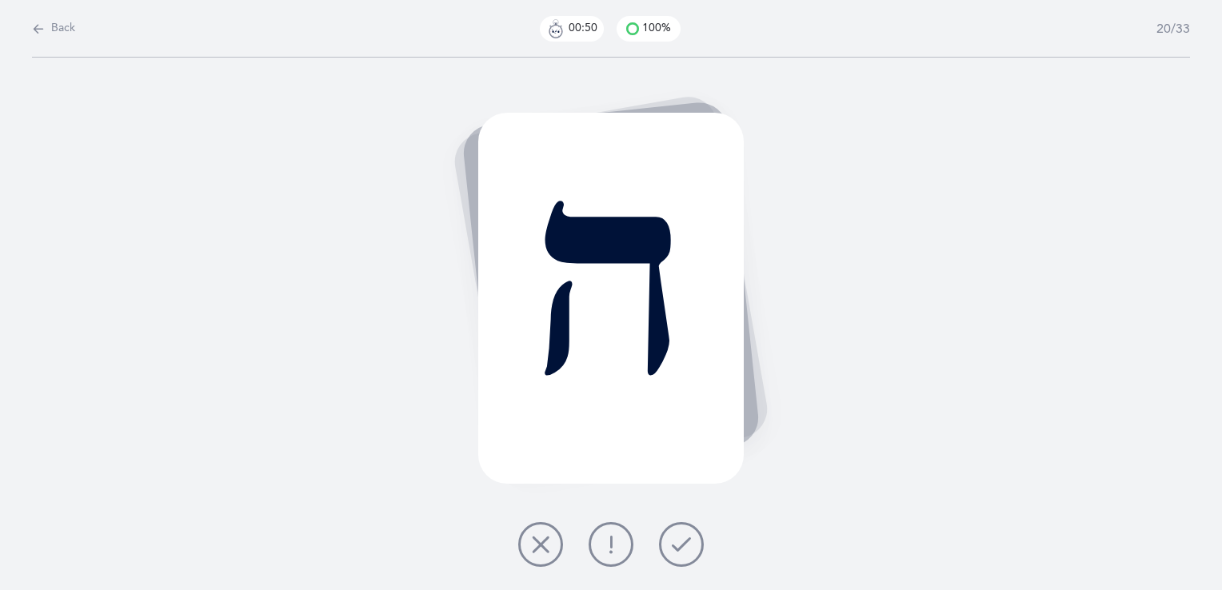
click at [696, 536] on button at bounding box center [681, 544] width 45 height 45
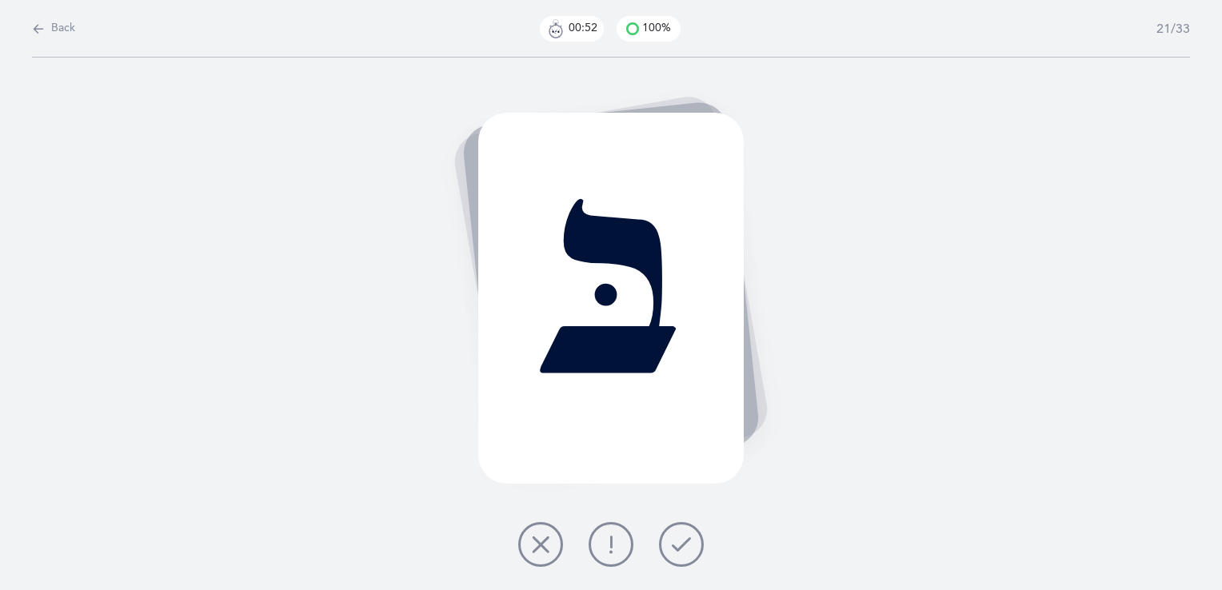
click at [696, 536] on button at bounding box center [681, 544] width 45 height 45
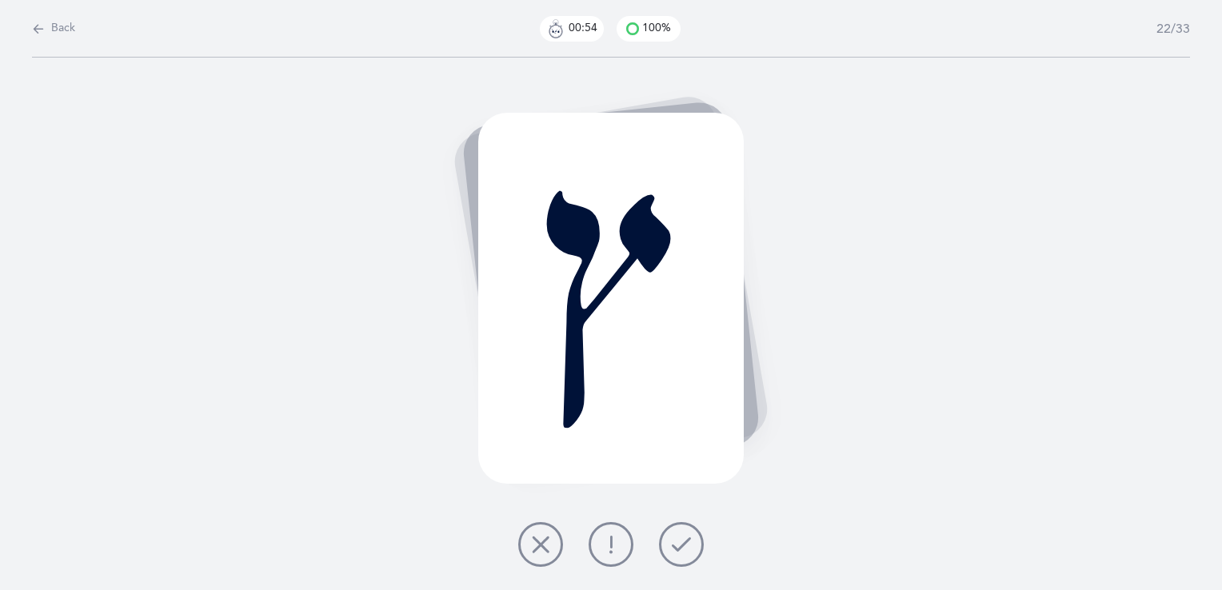
click at [696, 536] on button at bounding box center [681, 544] width 45 height 45
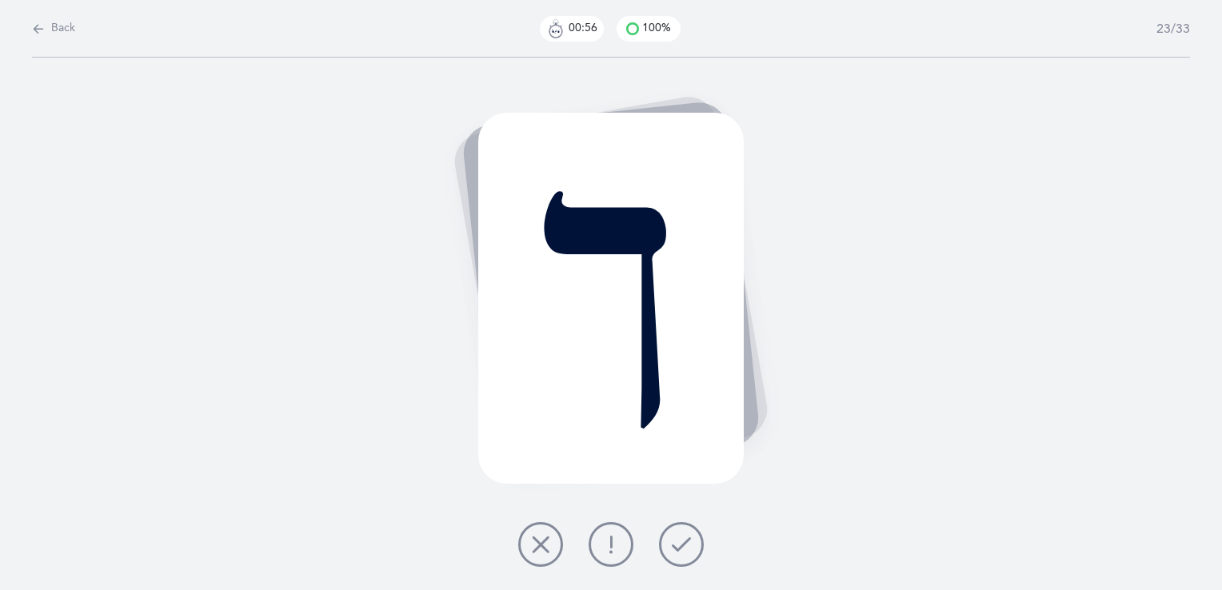
click at [696, 536] on button at bounding box center [681, 544] width 45 height 45
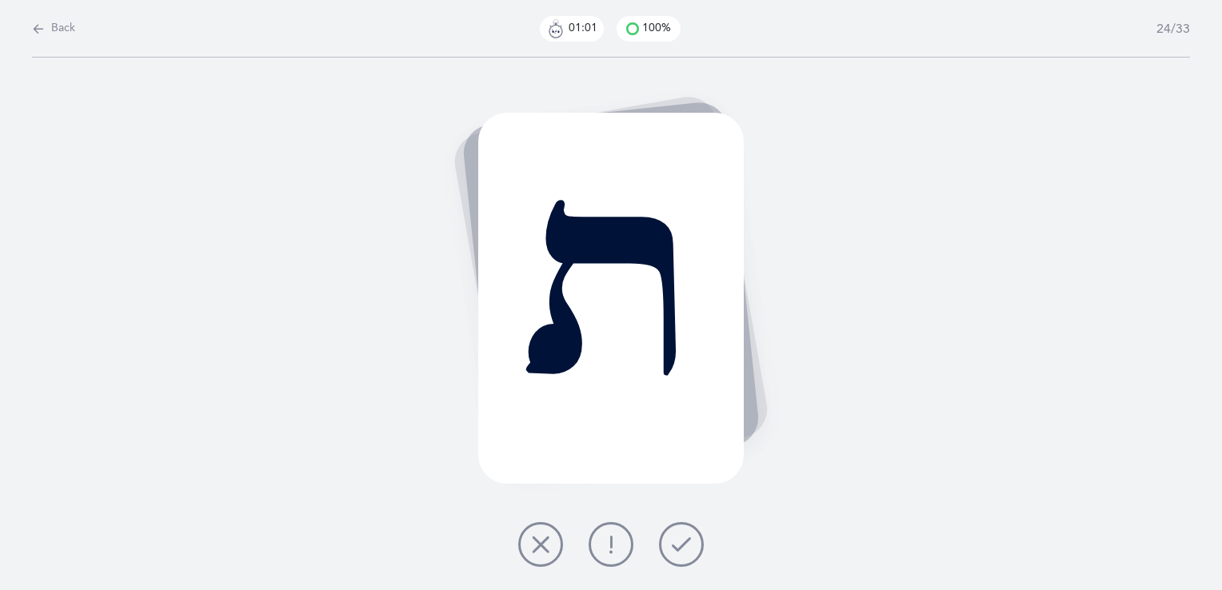
click at [599, 535] on button at bounding box center [611, 544] width 45 height 45
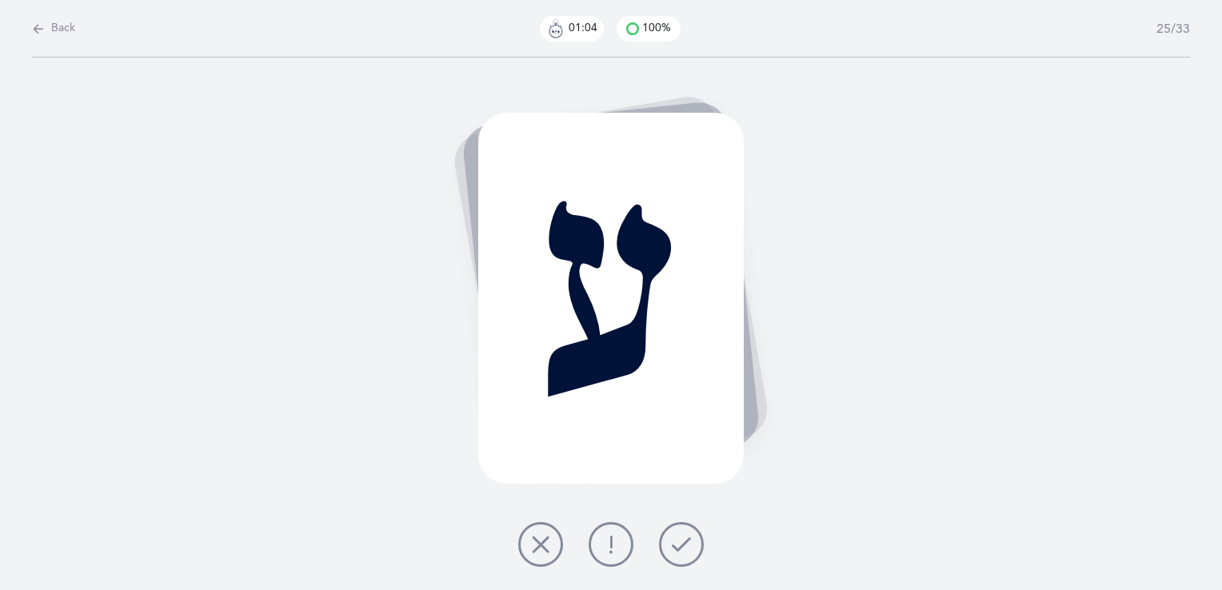
click at [682, 549] on icon at bounding box center [681, 544] width 19 height 19
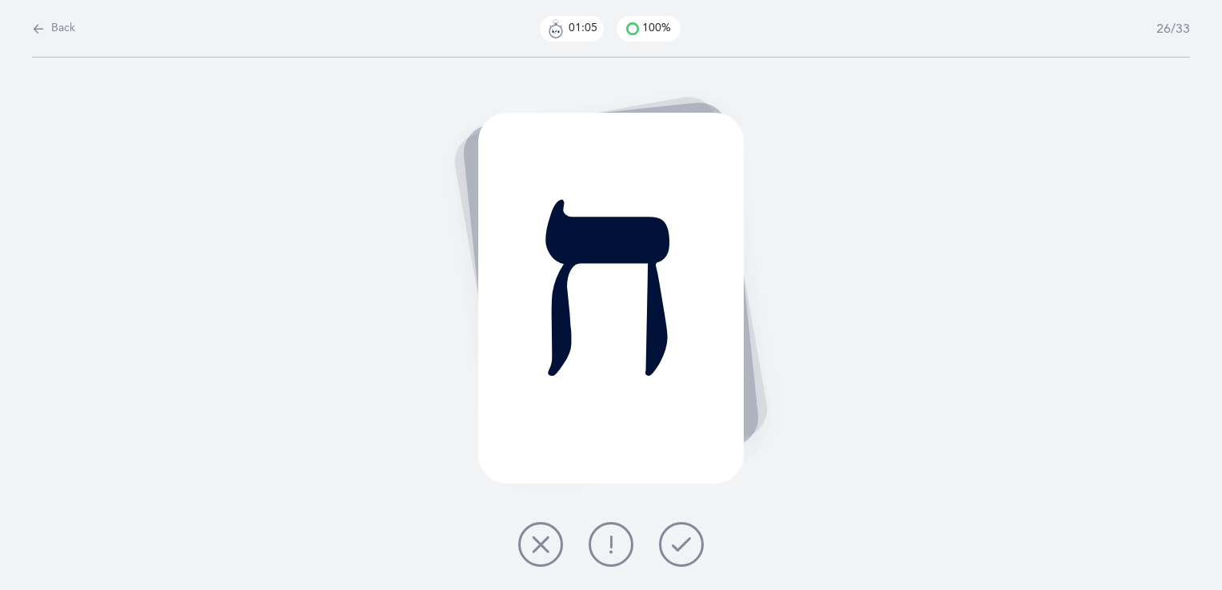
click at [662, 550] on button at bounding box center [681, 544] width 45 height 45
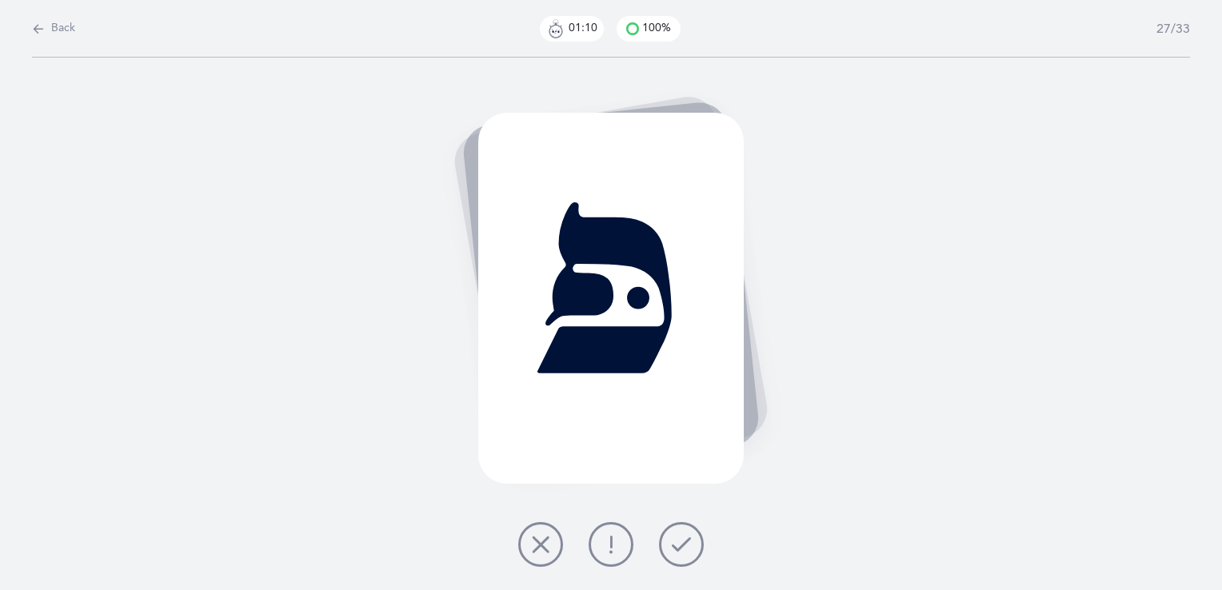
click at [667, 548] on button at bounding box center [681, 544] width 45 height 45
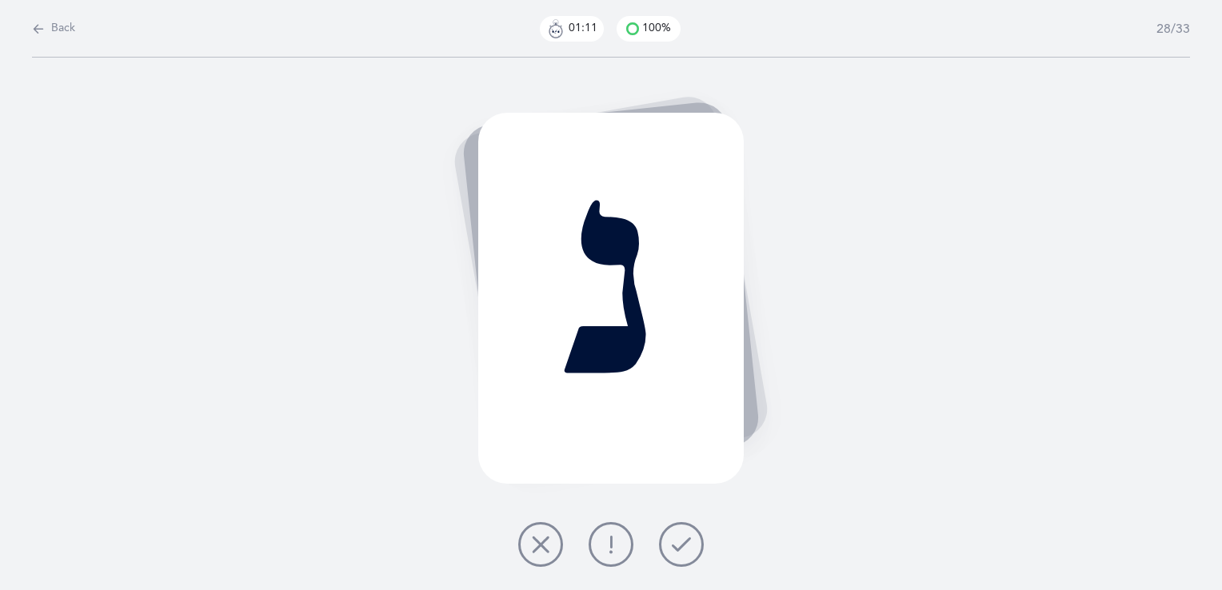
click at [667, 548] on button at bounding box center [681, 544] width 45 height 45
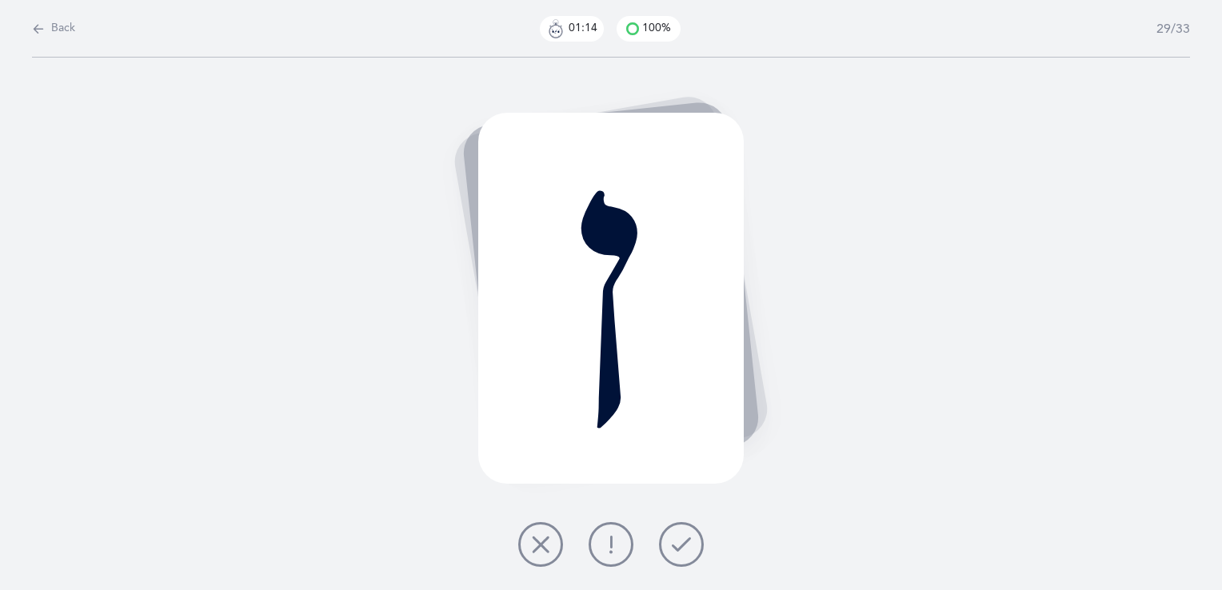
click at [654, 558] on div at bounding box center [611, 544] width 211 height 45
click at [685, 542] on icon at bounding box center [681, 544] width 19 height 19
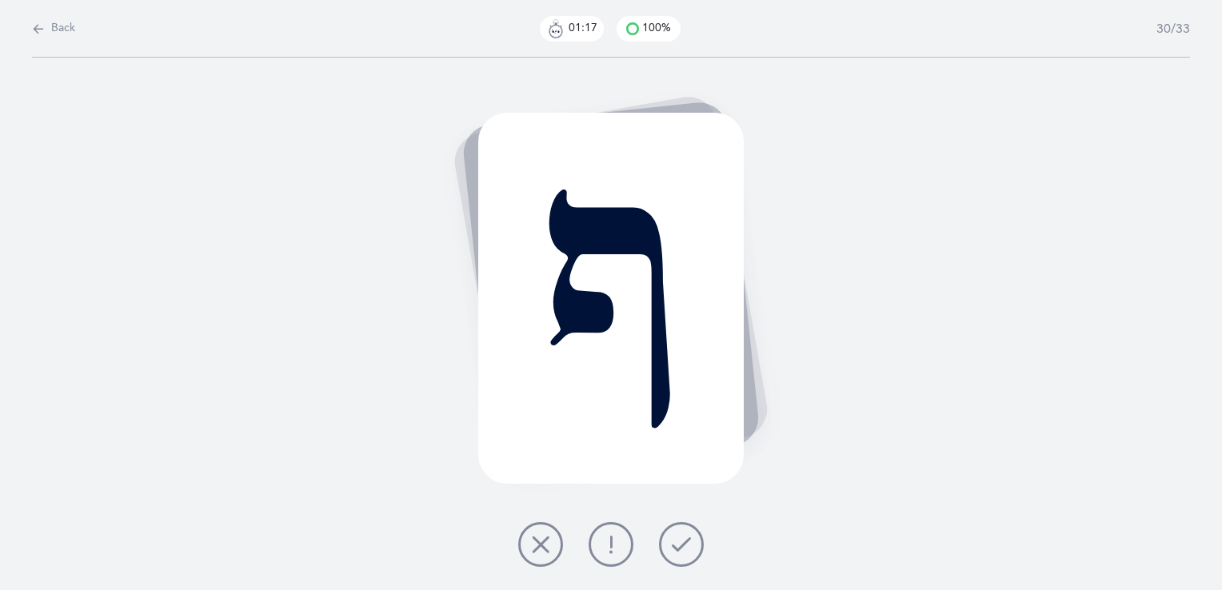
click at [679, 542] on icon at bounding box center [681, 544] width 19 height 19
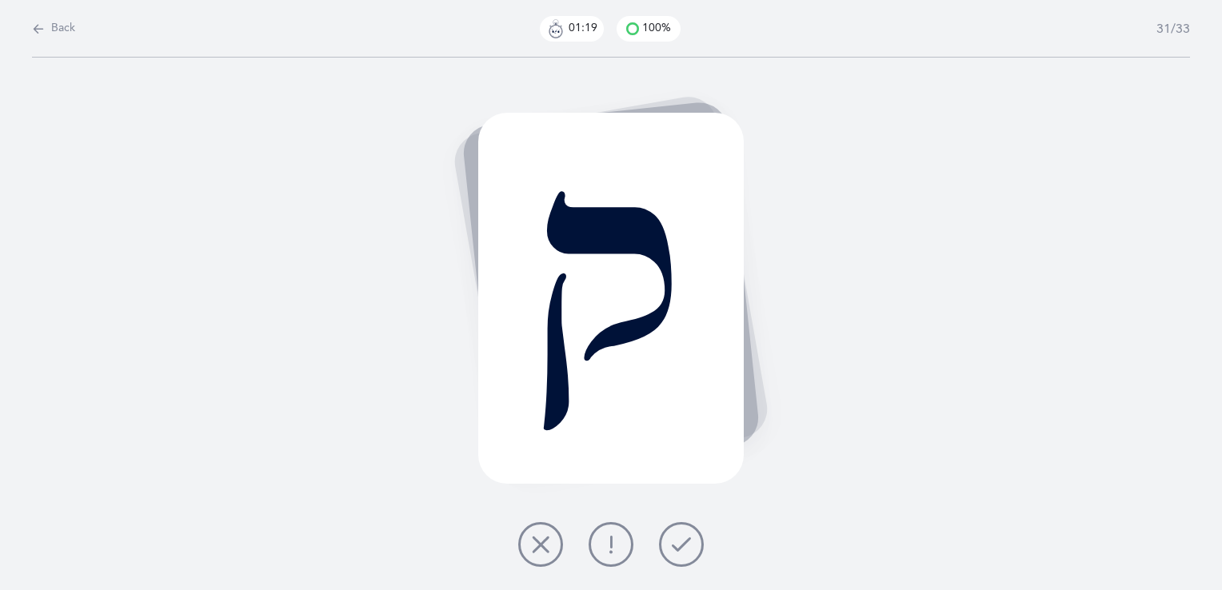
click at [678, 542] on icon at bounding box center [681, 544] width 19 height 19
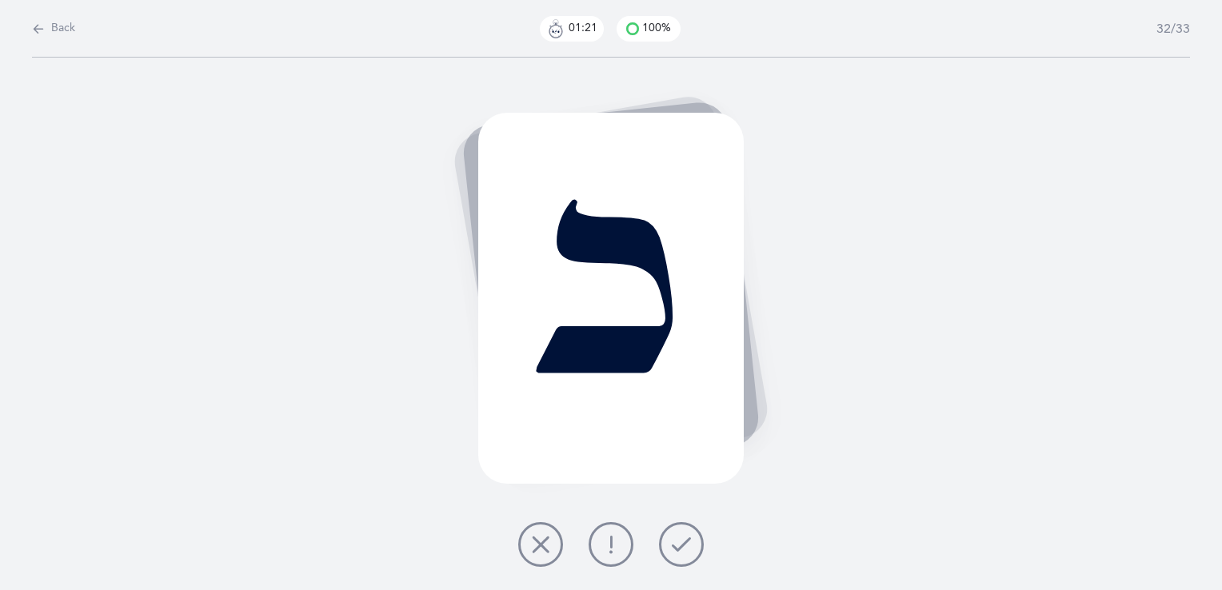
click at [678, 542] on icon at bounding box center [681, 544] width 19 height 19
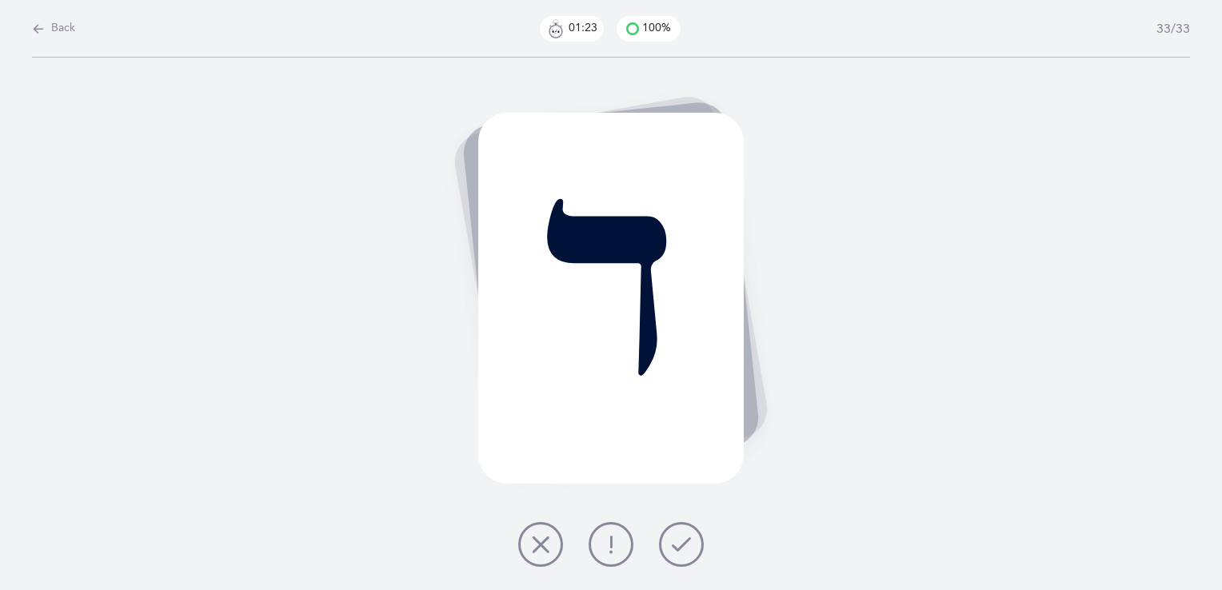
click at [678, 542] on icon at bounding box center [681, 544] width 19 height 19
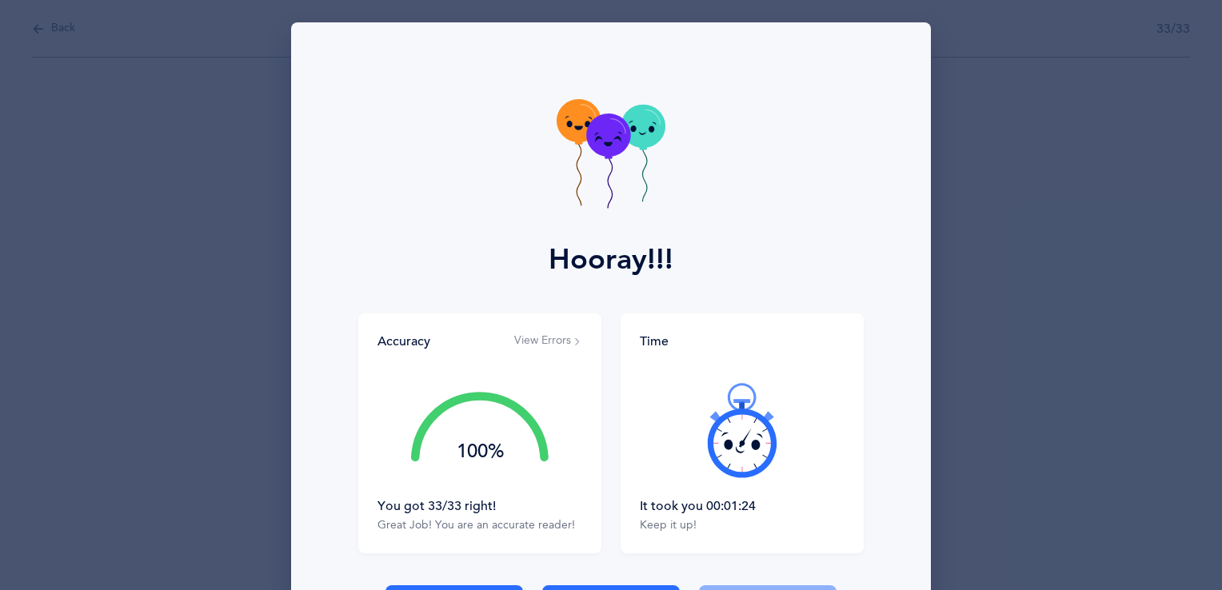
click at [603, 138] on icon at bounding box center [608, 137] width 44 height 43
click at [638, 125] on icon at bounding box center [644, 126] width 44 height 43
click at [573, 118] on icon at bounding box center [579, 124] width 44 height 43
click at [598, 134] on icon at bounding box center [608, 138] width 44 height 43
click at [647, 122] on icon at bounding box center [644, 128] width 44 height 43
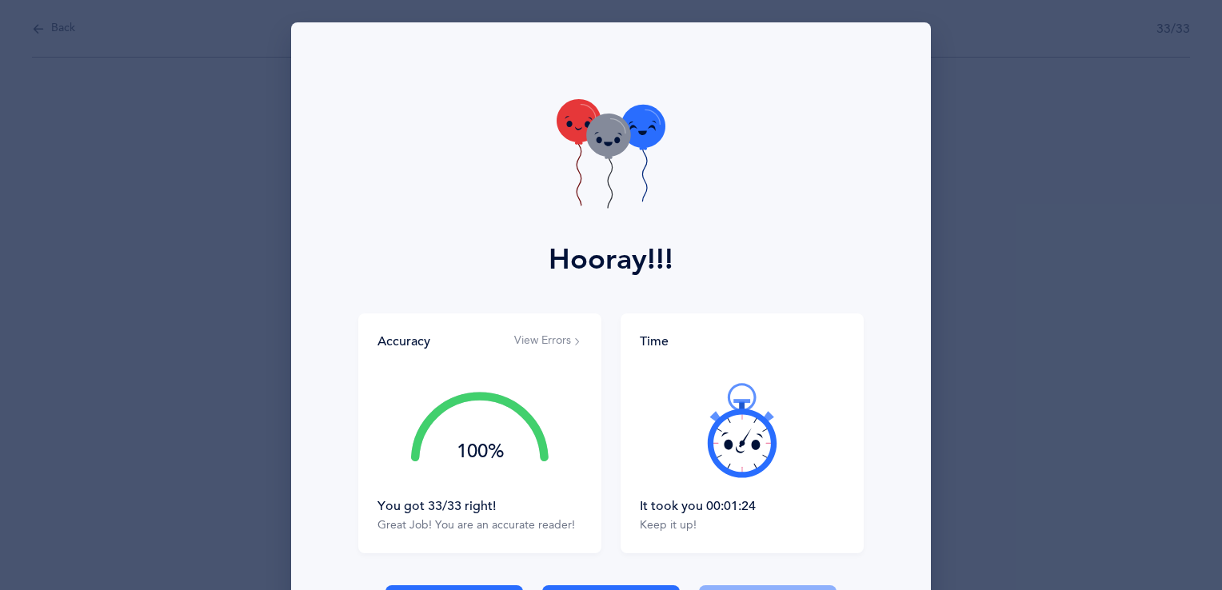
click at [550, 126] on div "Hooray!!!" at bounding box center [611, 167] width 621 height 291
click at [604, 130] on icon at bounding box center [608, 138] width 44 height 43
click at [633, 124] on icon at bounding box center [644, 126] width 44 height 43
click at [570, 125] on icon at bounding box center [579, 123] width 44 height 43
click at [606, 140] on icon at bounding box center [608, 139] width 44 height 43
